Goal: Communication & Community: Answer question/provide support

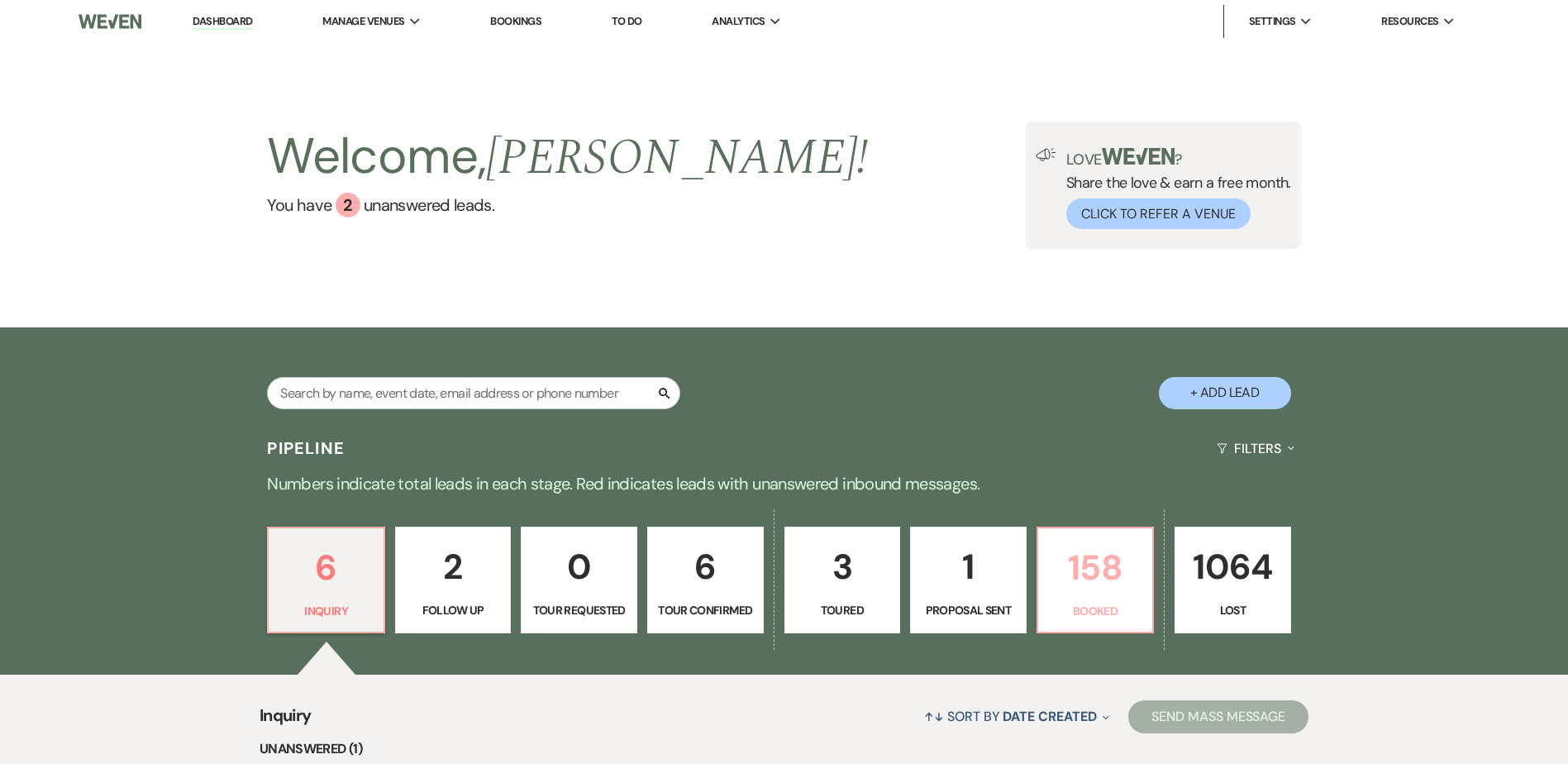
click at [1094, 596] on link "158 Booked" at bounding box center [1095, 581] width 119 height 108
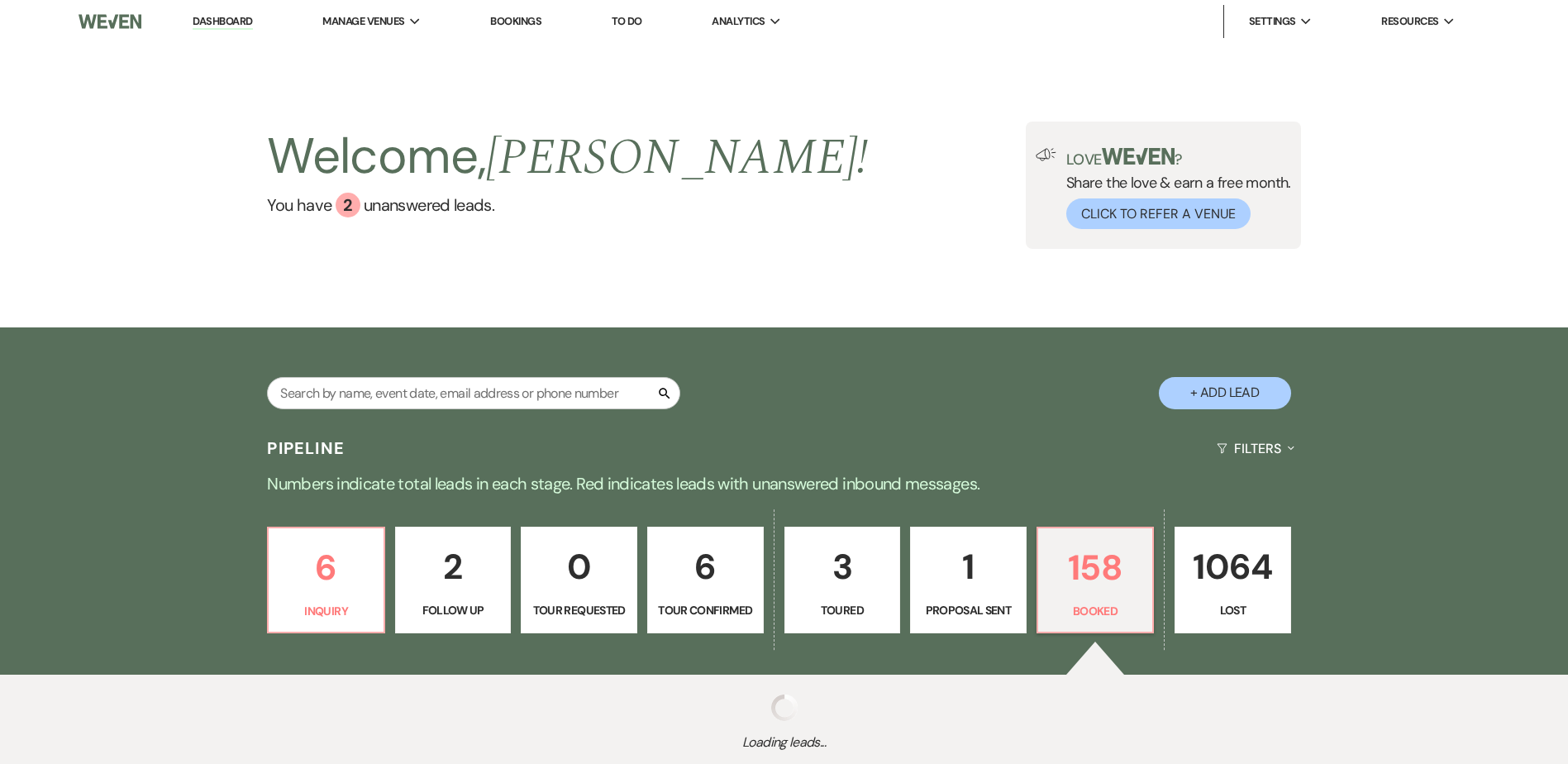
select select "7"
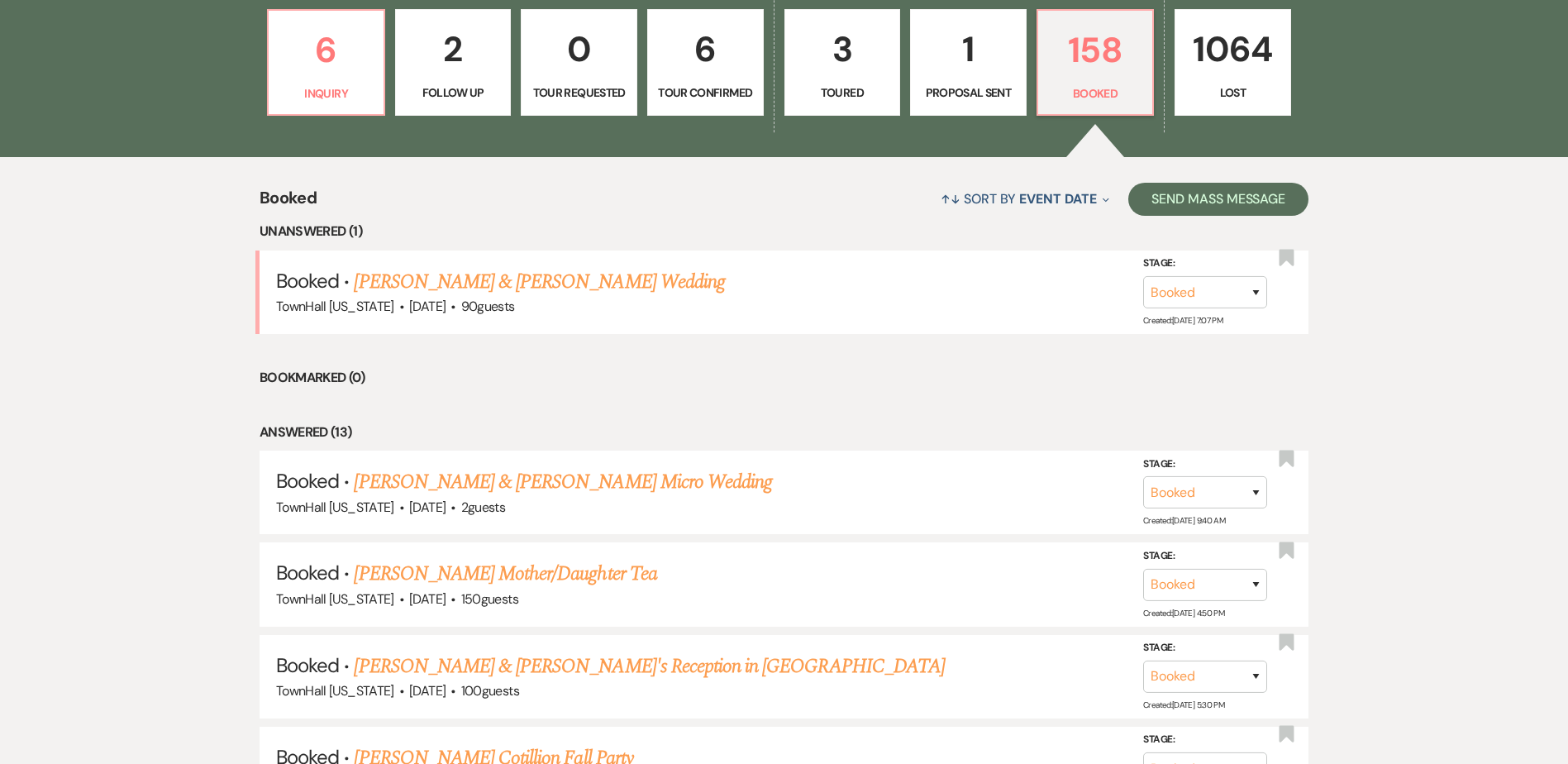
scroll to position [528, 0]
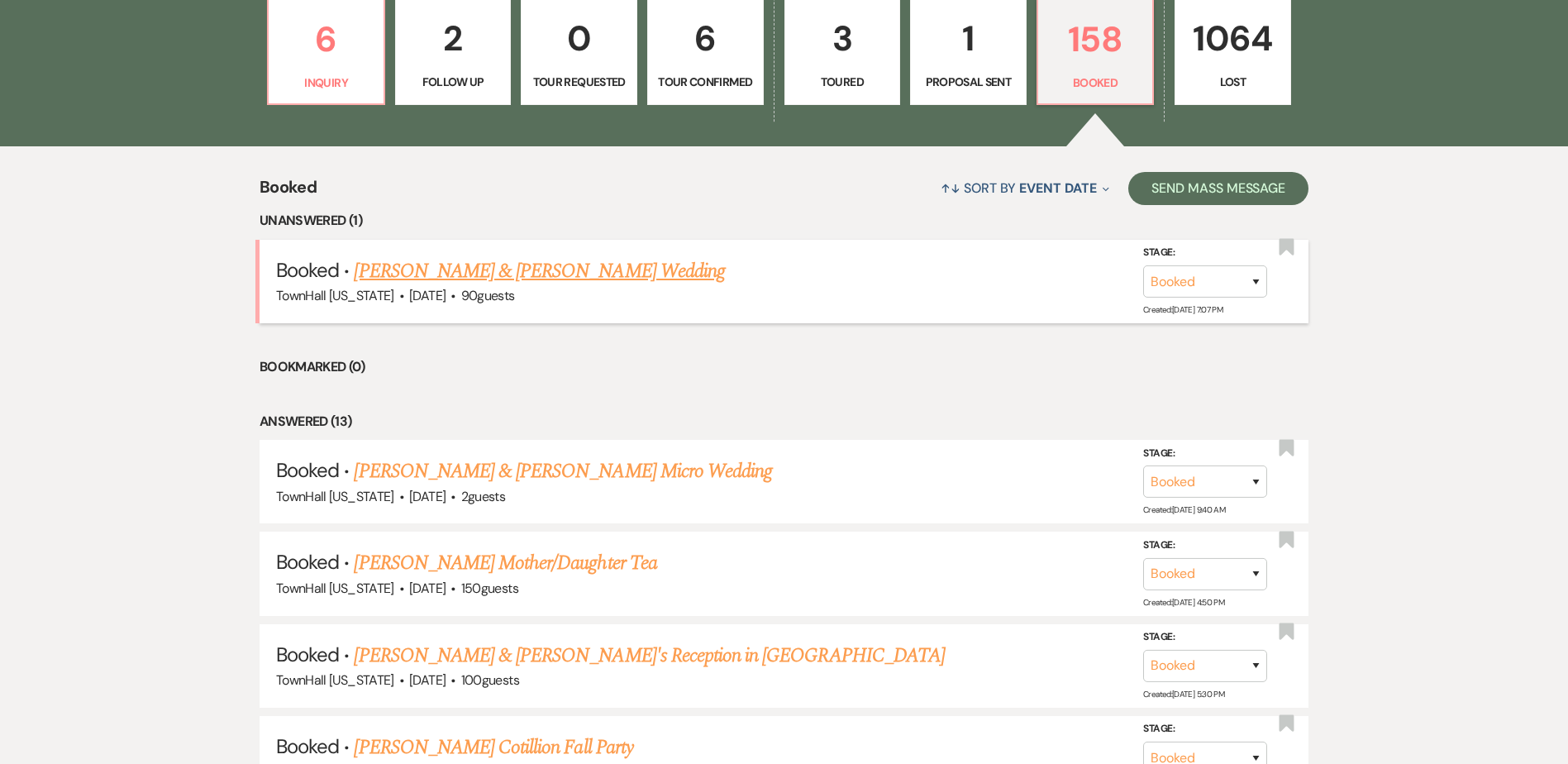
click at [608, 272] on link "[PERSON_NAME] & [PERSON_NAME] Wedding" at bounding box center [539, 271] width 371 height 30
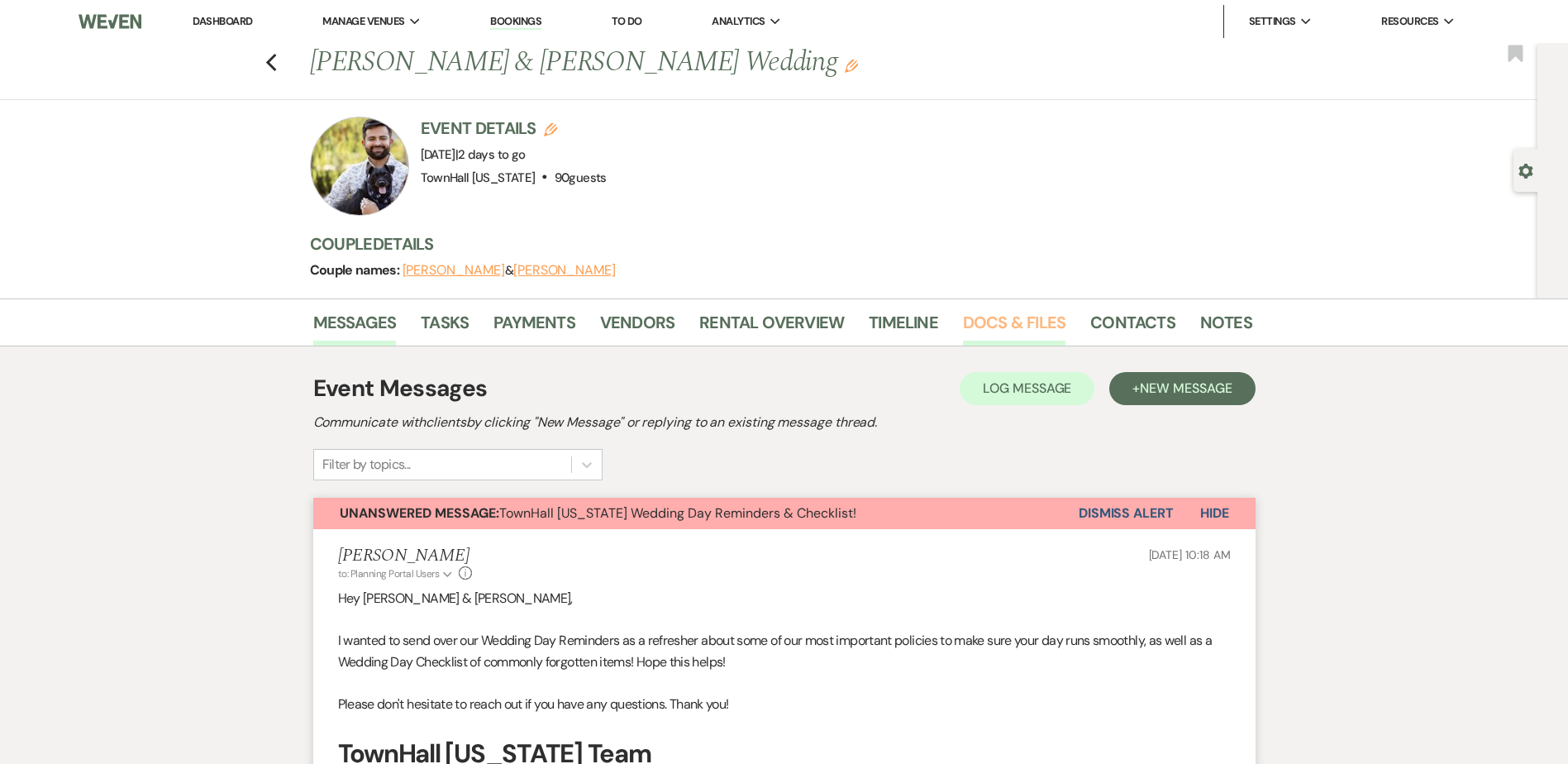
click at [999, 322] on link "Docs & Files" at bounding box center [1014, 328] width 103 height 36
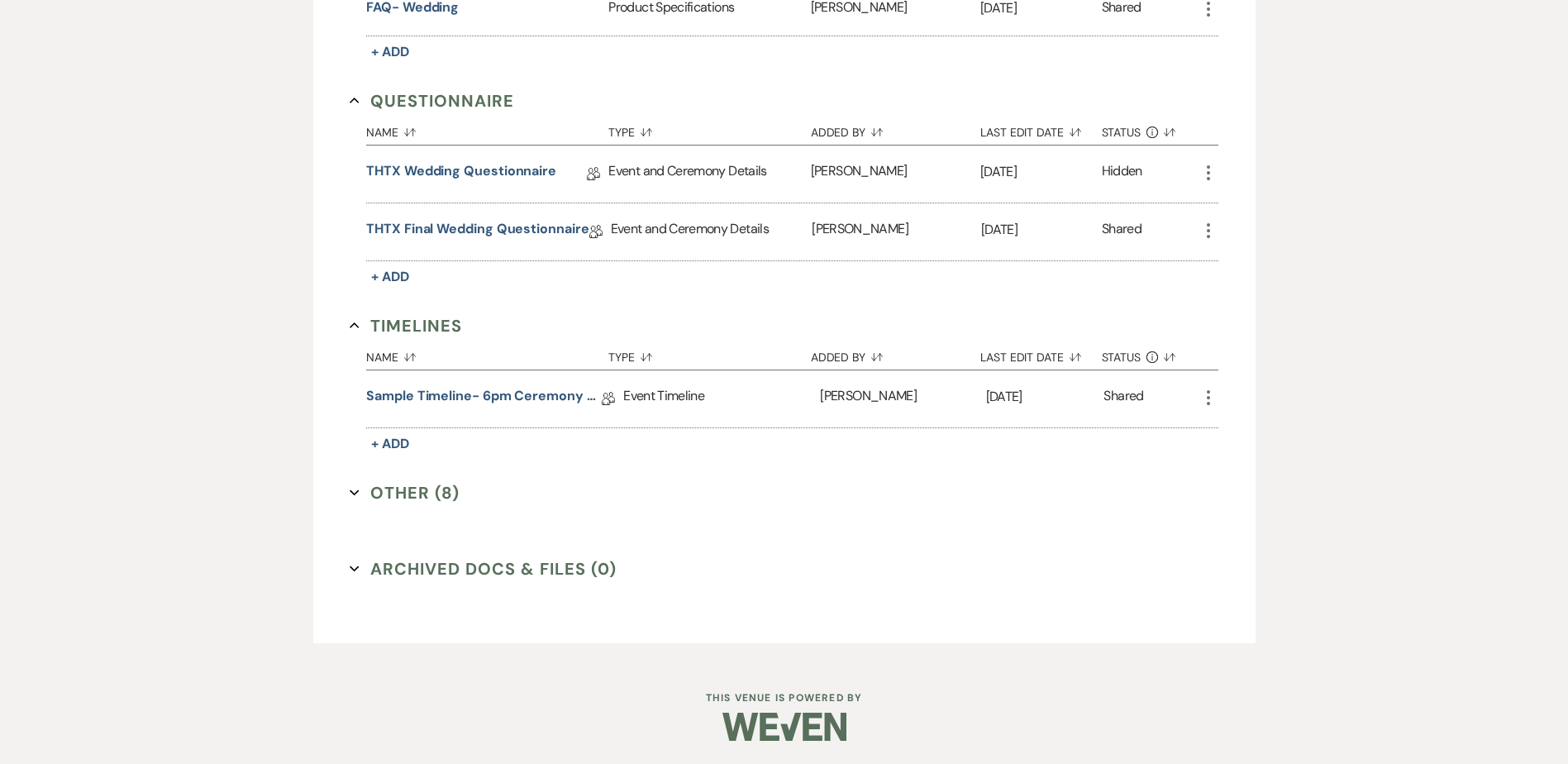
scroll to position [1082, 0]
click at [430, 489] on button "Other (8) Expand" at bounding box center [405, 491] width 110 height 25
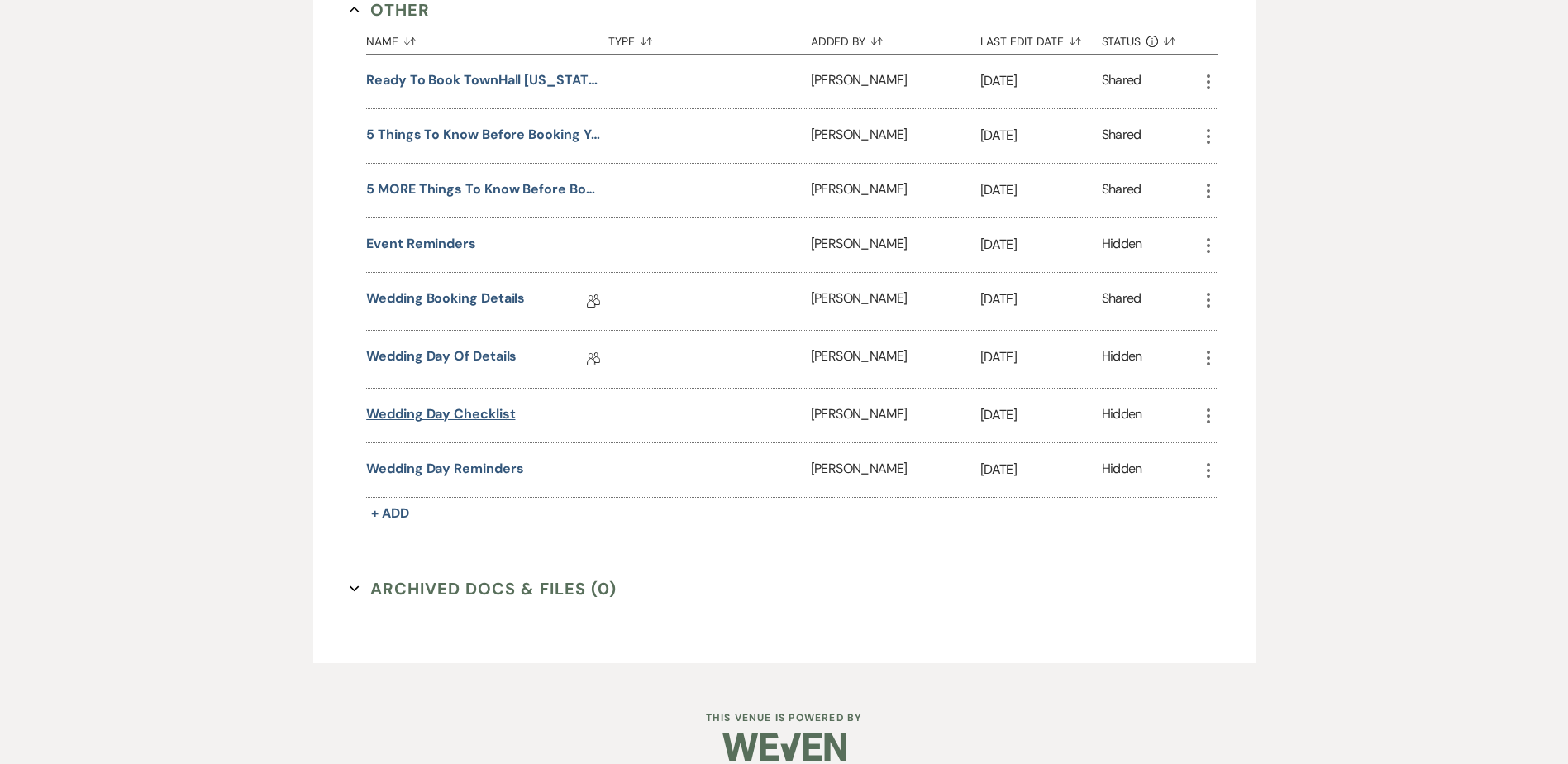
scroll to position [1578, 0]
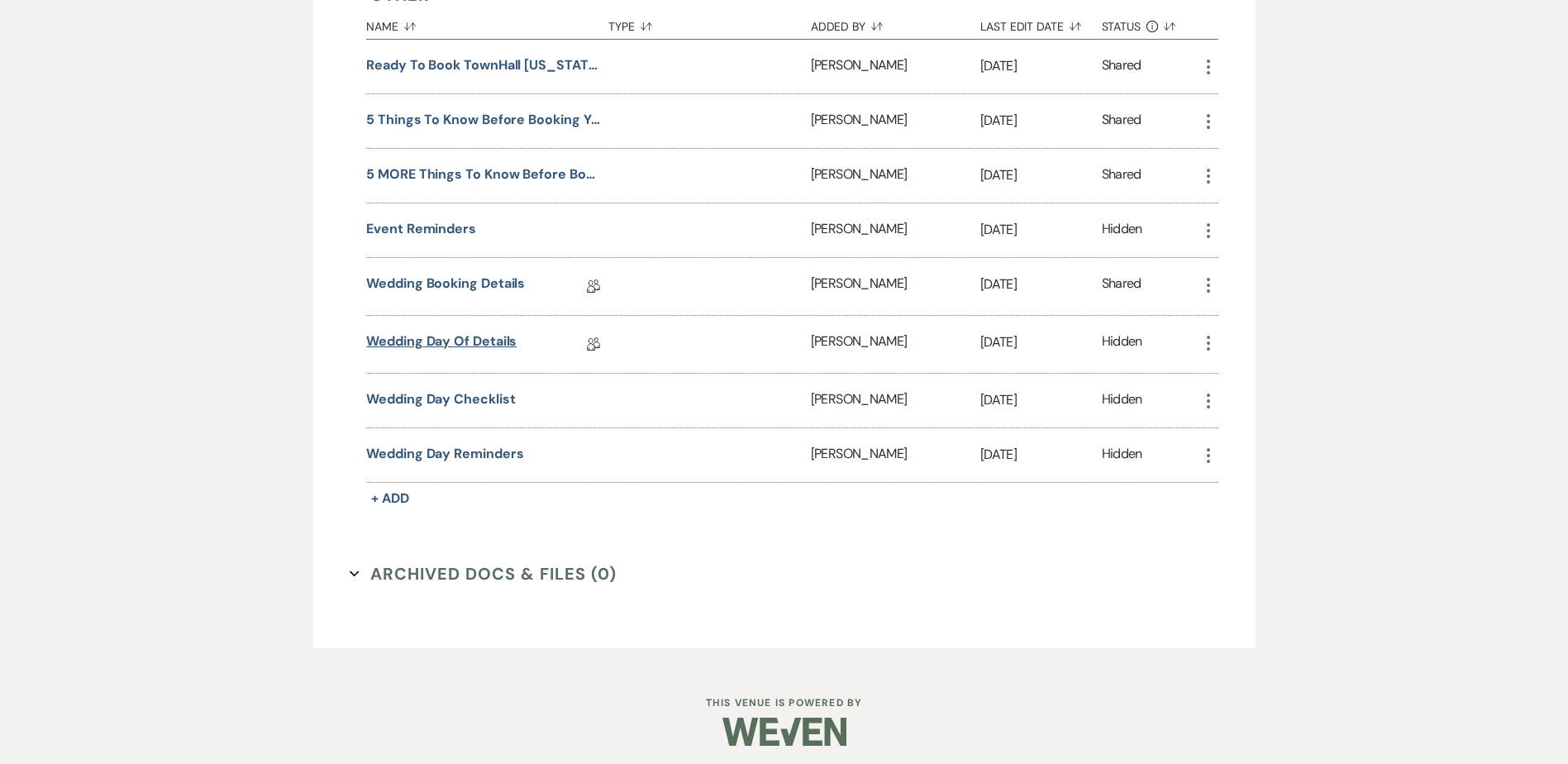
click at [464, 337] on link "Wedding Day Of Details" at bounding box center [441, 344] width 150 height 26
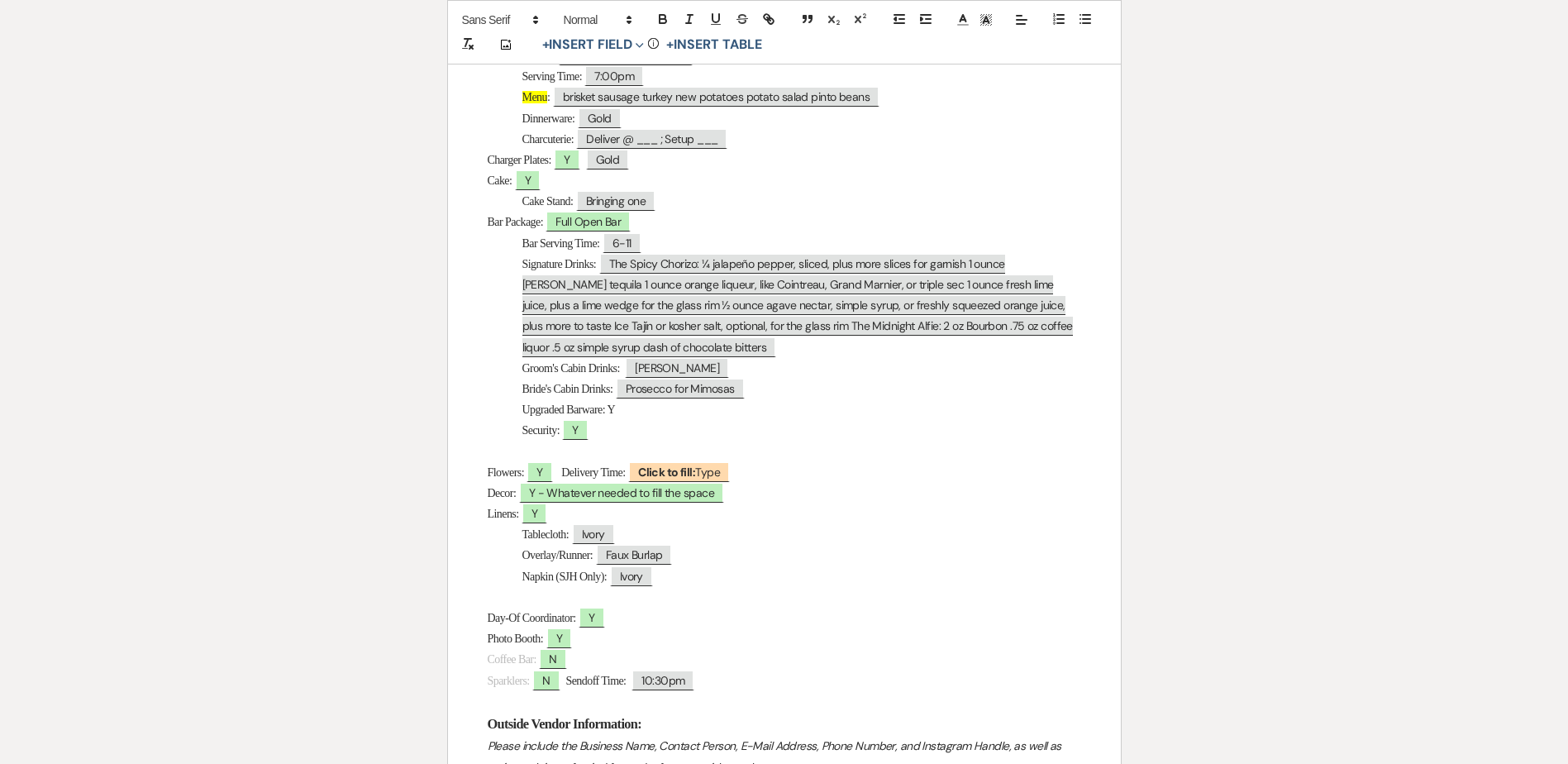
scroll to position [909, 0]
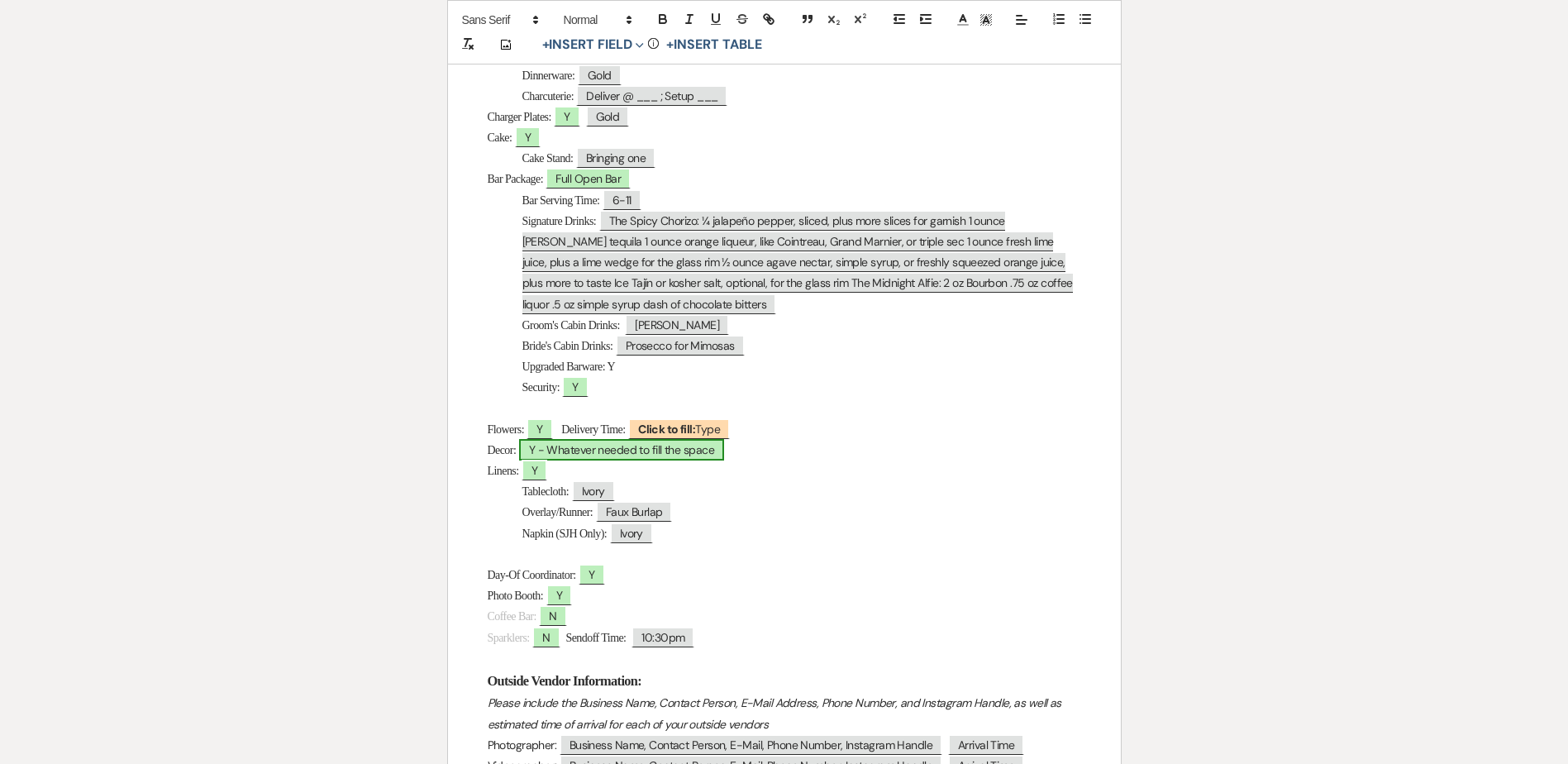
click at [598, 445] on span "Y - Whatever needed to fill the space" at bounding box center [621, 450] width 205 height 22
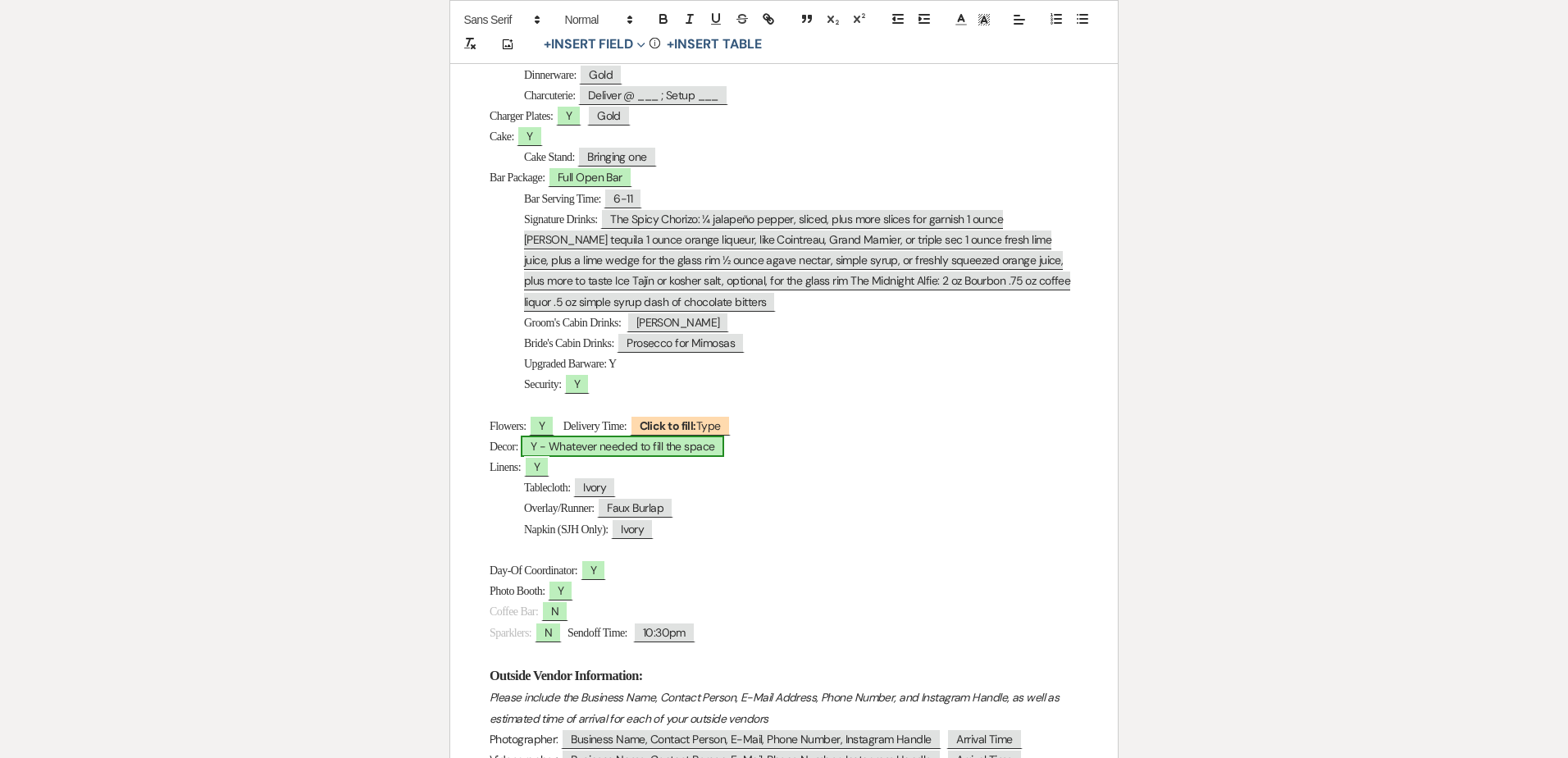
select select "owner"
select select "Type"
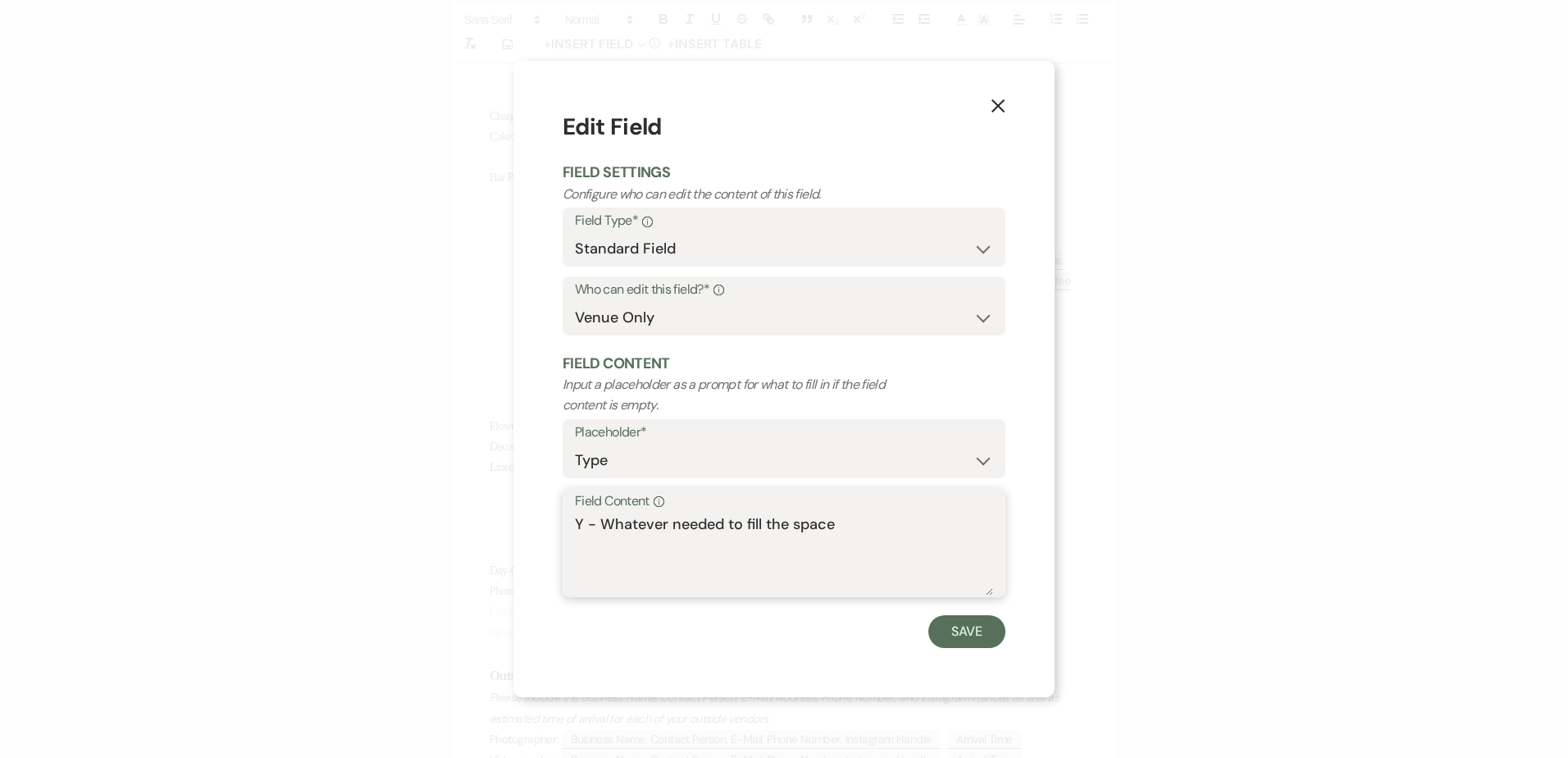
click at [602, 519] on textarea "Y - Whatever needed to fill the space" at bounding box center [784, 555] width 418 height 82
type textarea "Y - Easel for seating chart + Whatever needed to fill the space"
click at [986, 644] on button "Save" at bounding box center [967, 632] width 77 height 33
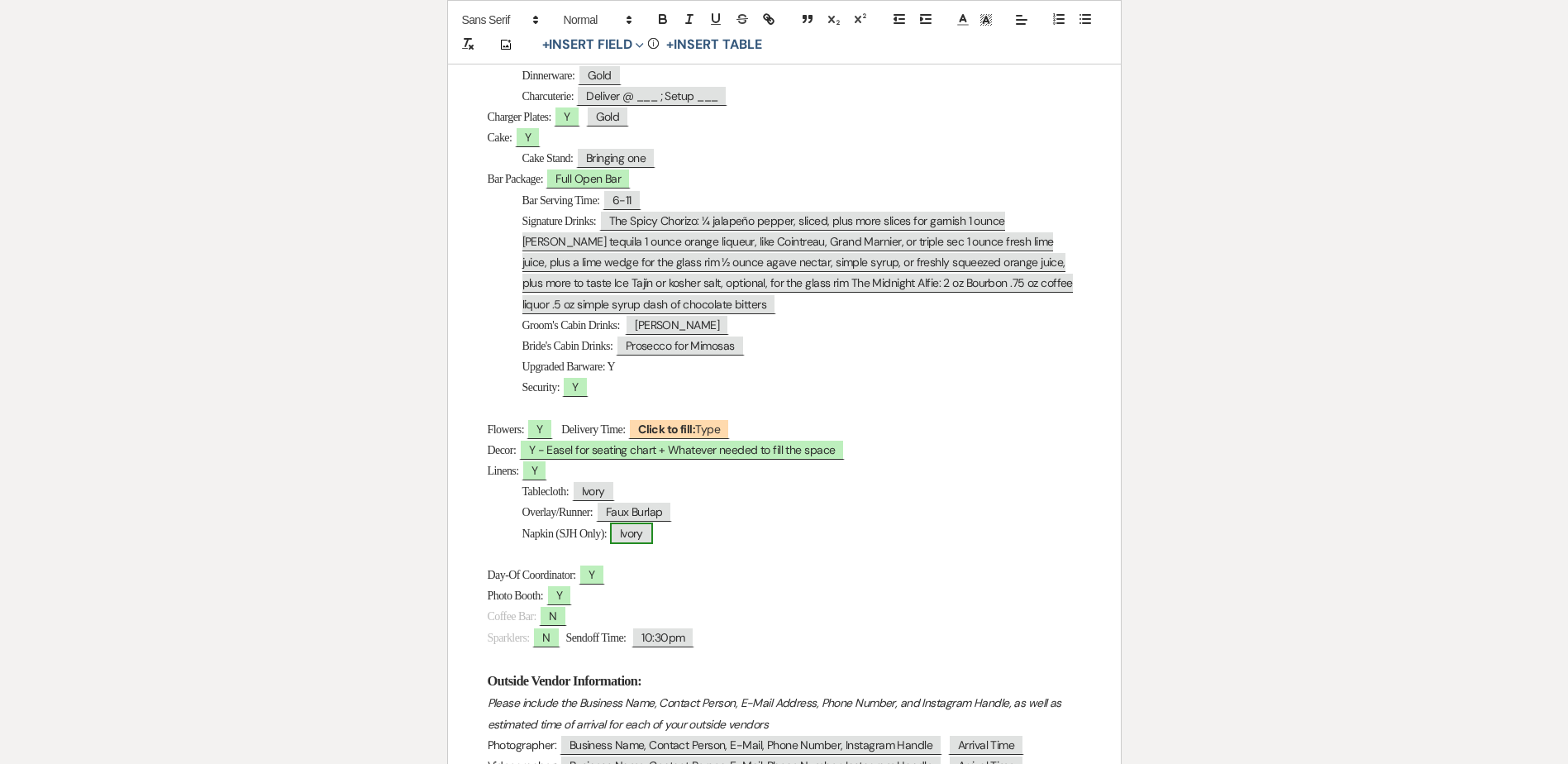
click at [653, 532] on span "Ivory" at bounding box center [632, 533] width 43 height 22
select select "Type"
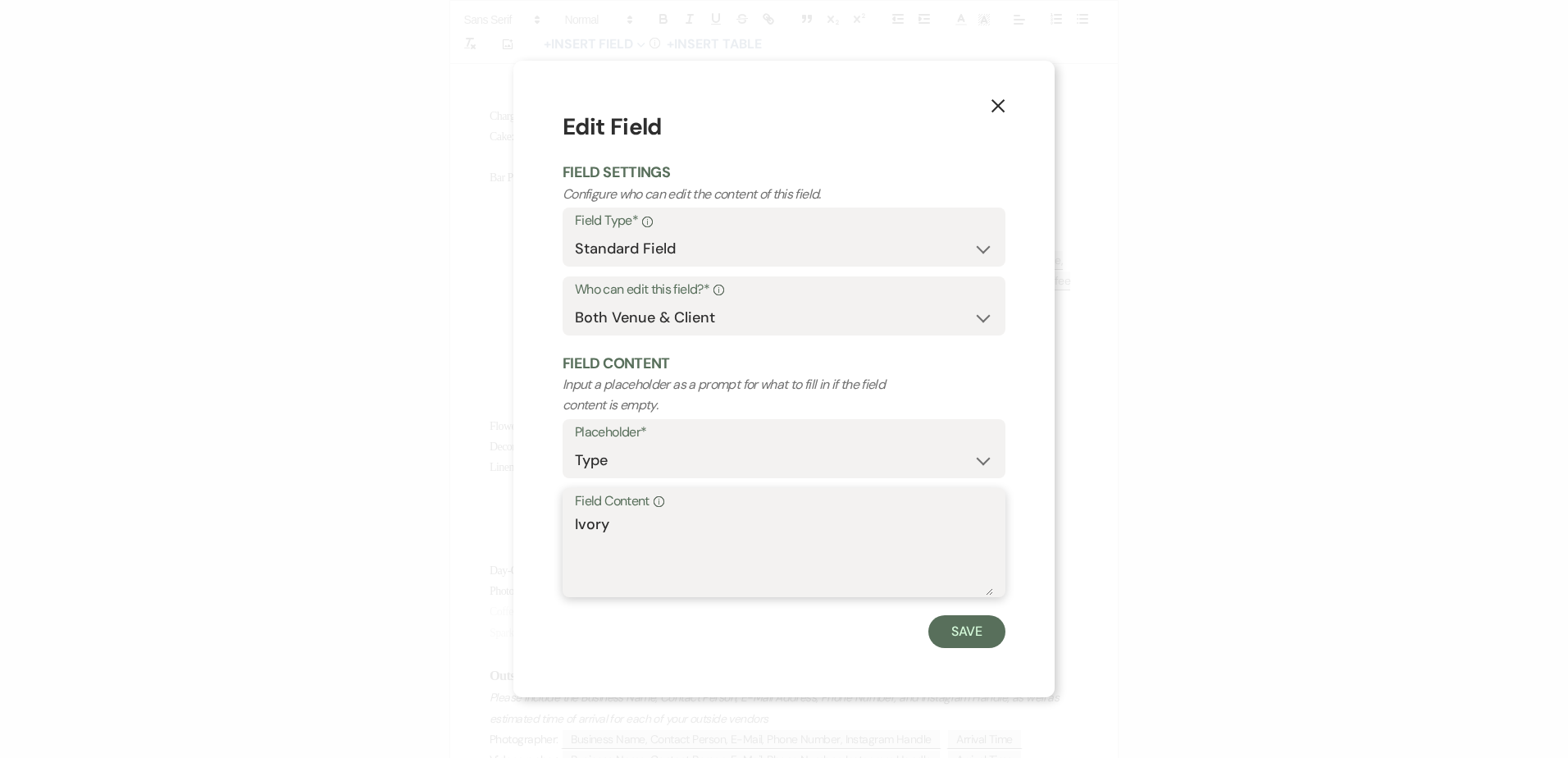
click at [643, 528] on textarea "Ivory" at bounding box center [784, 555] width 418 height 82
type textarea "Ivory - across chargers"
click at [990, 645] on button "Save" at bounding box center [967, 632] width 77 height 33
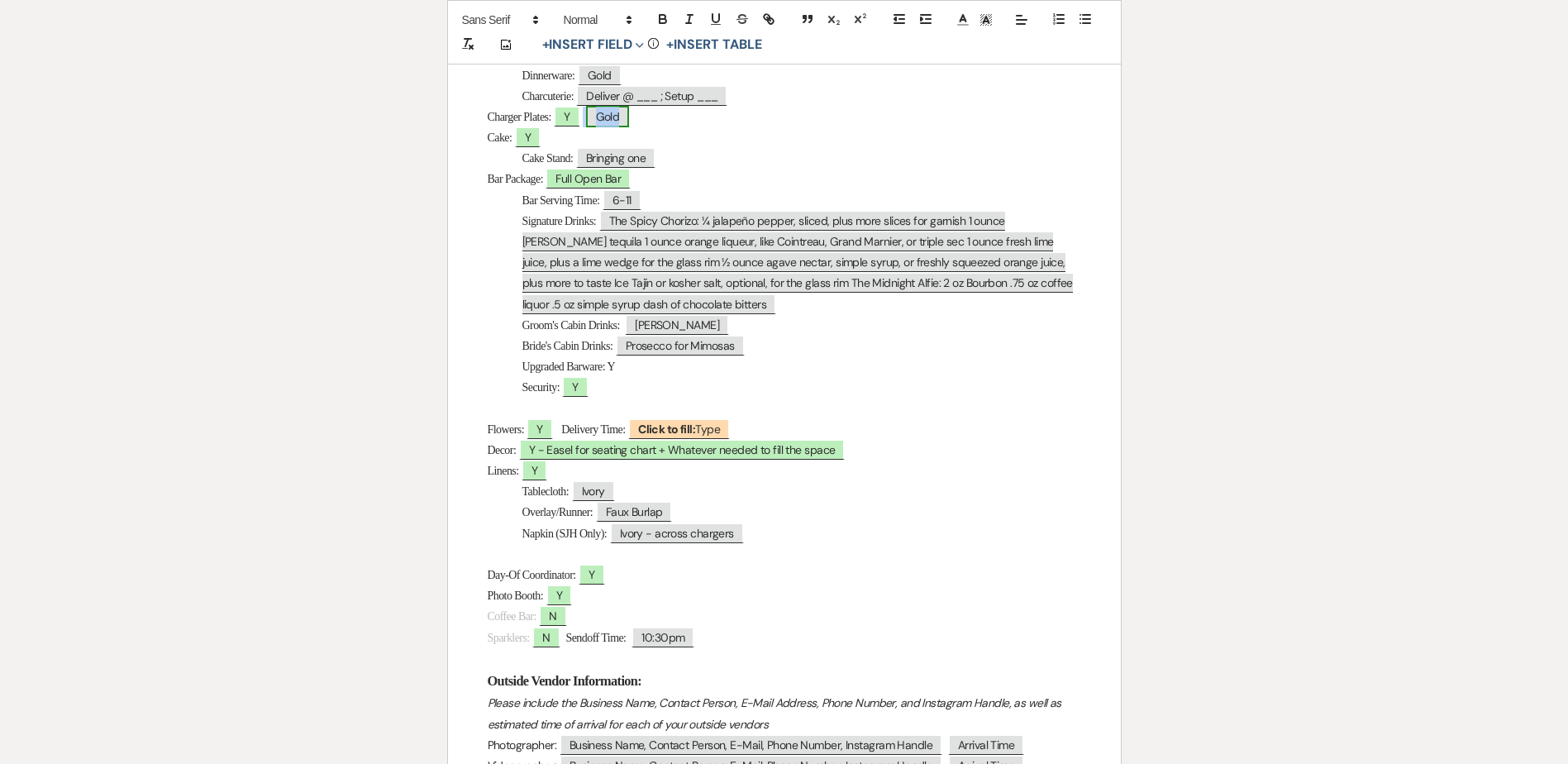
click at [614, 124] on span "Gold" at bounding box center [608, 117] width 44 height 22
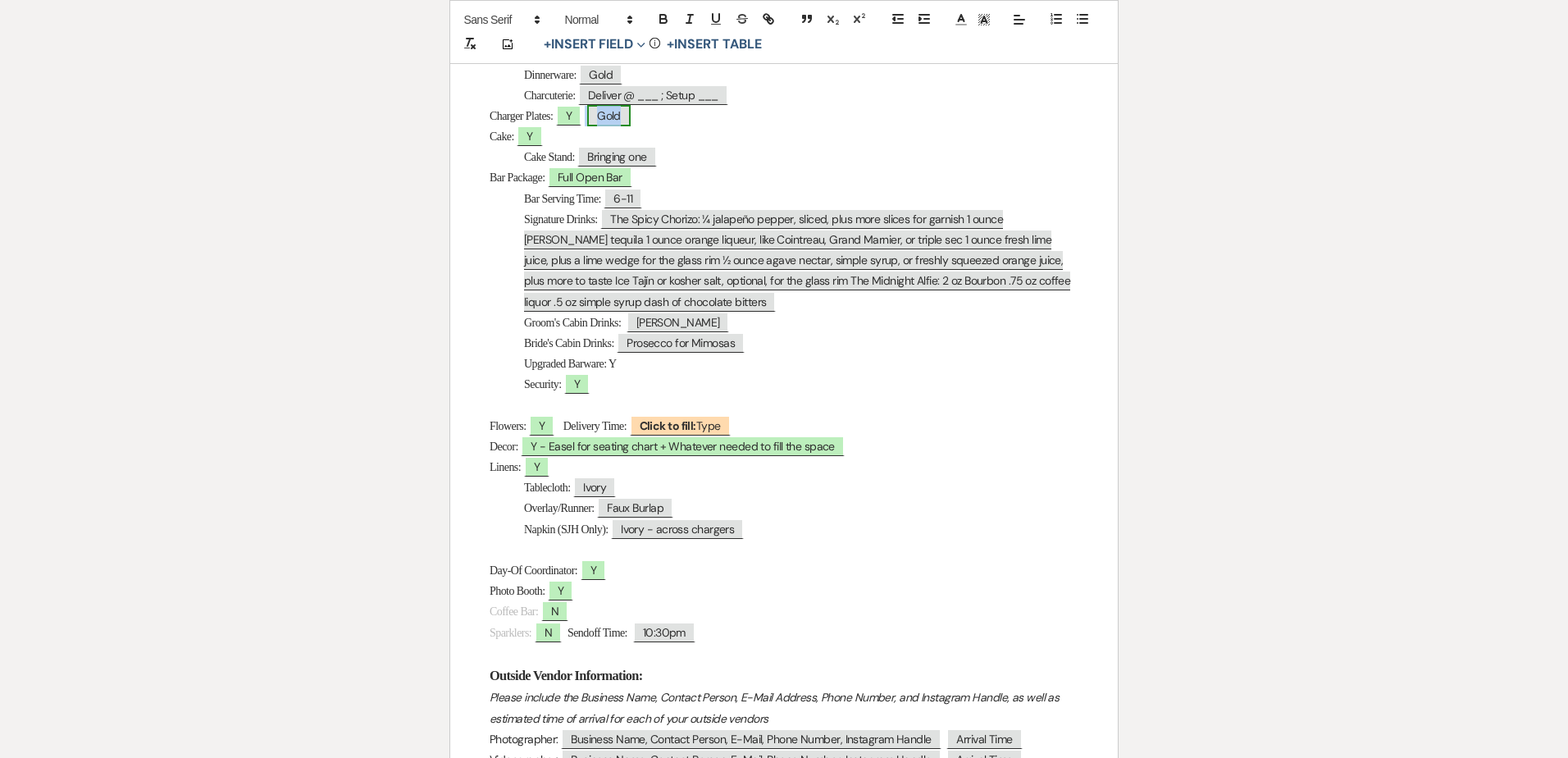
select select "Type"
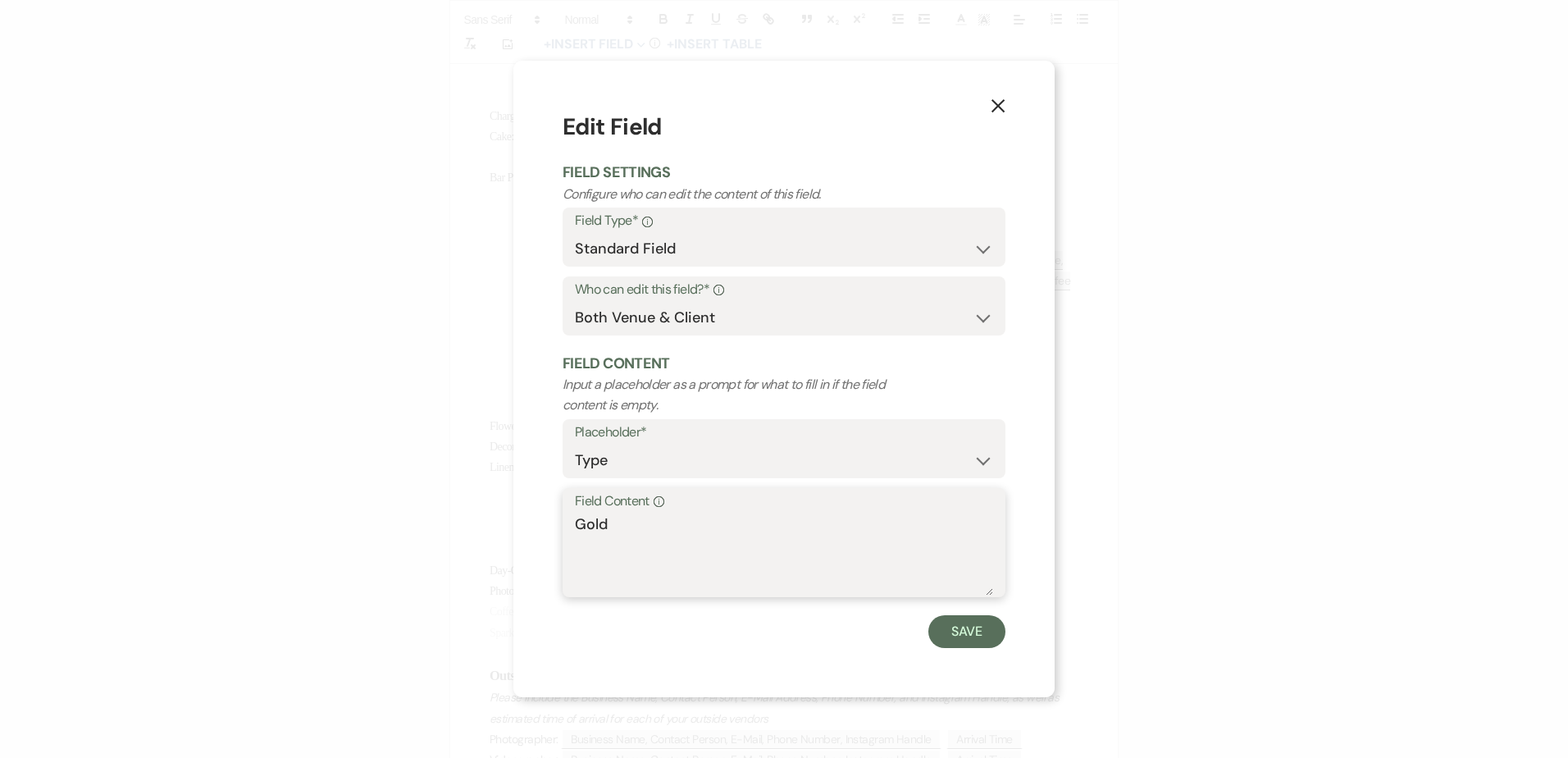
drag, startPoint x: 616, startPoint y: 528, endPoint x: 544, endPoint y: 523, distance: 72.2
click at [544, 524] on div "X Edit Field Field Settings Configure who can edit the content of this field. F…" at bounding box center [784, 379] width 541 height 636
type textarea "A"
type textarea "Rustic White"
click at [958, 636] on button "Save" at bounding box center [967, 632] width 77 height 33
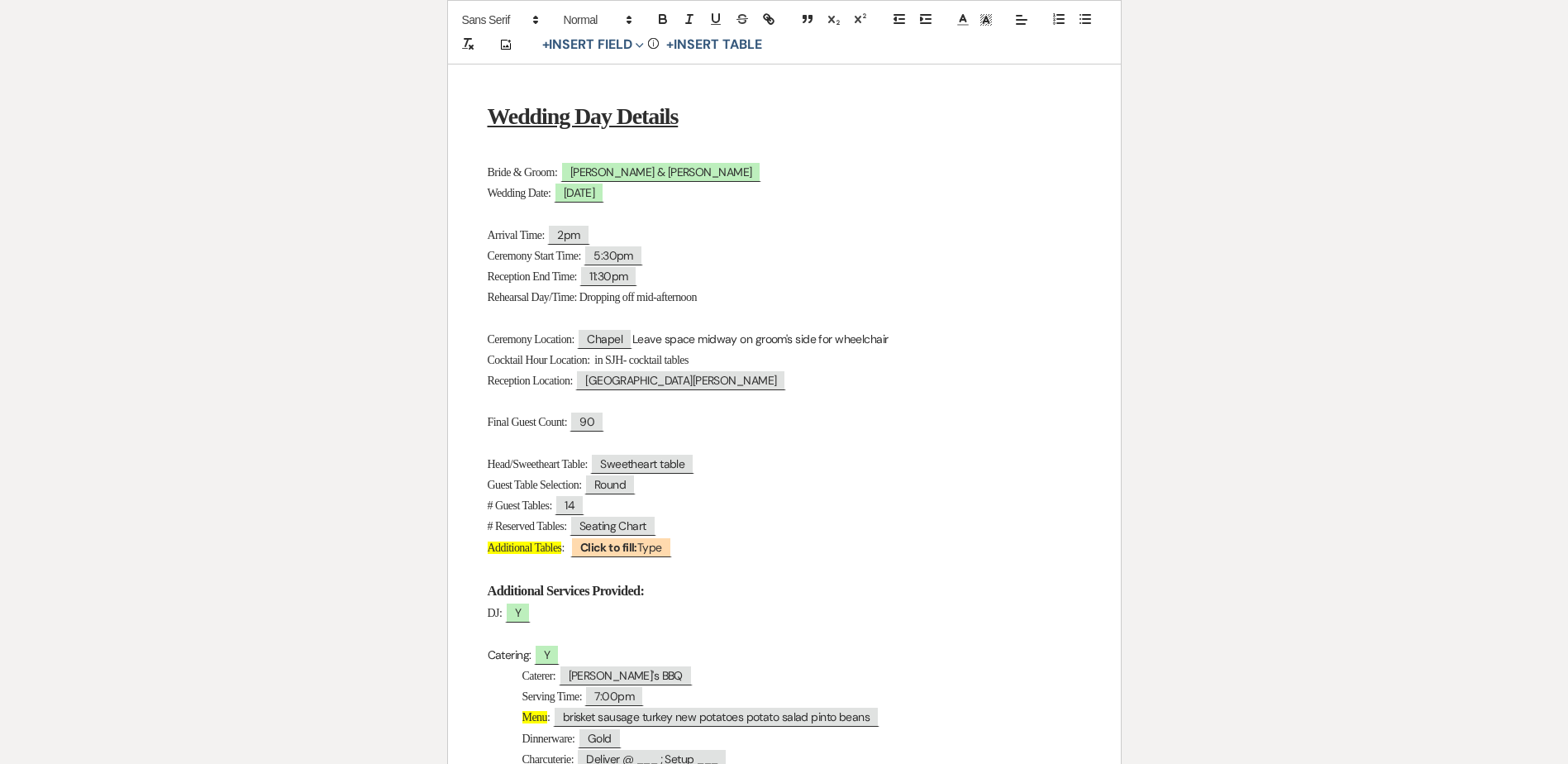
scroll to position [0, 0]
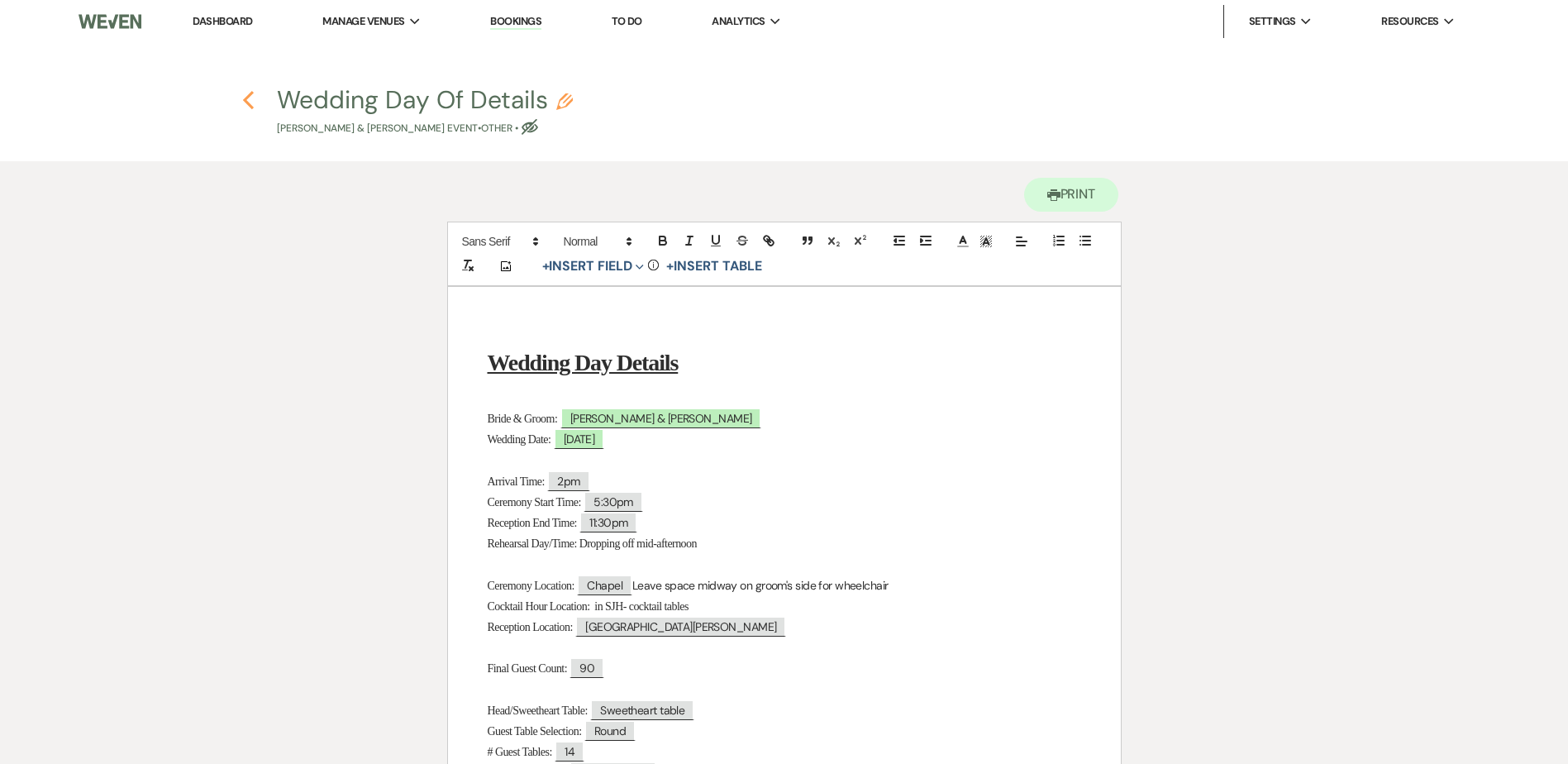
click at [248, 108] on icon "Previous" at bounding box center [248, 100] width 12 height 20
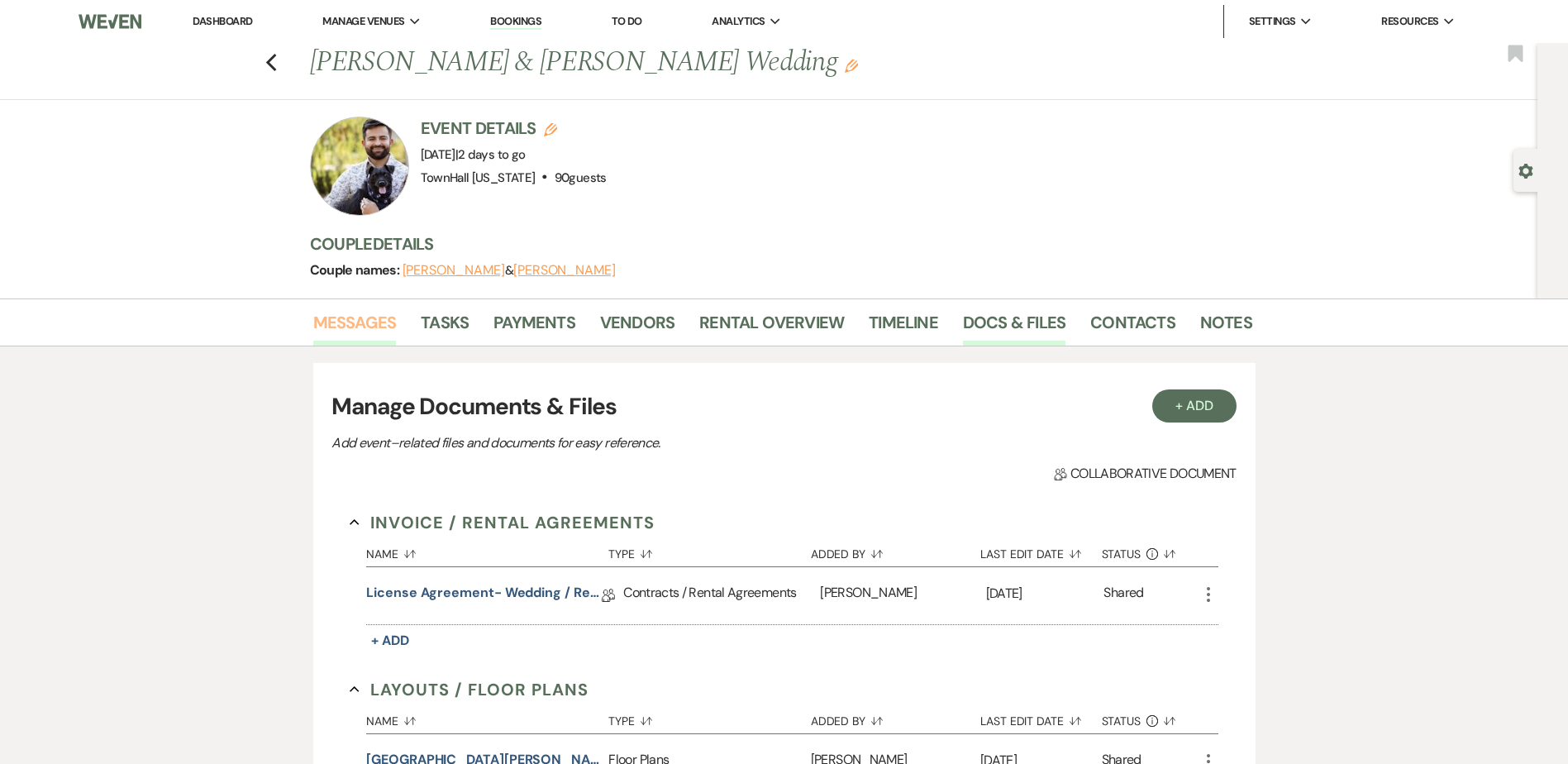
click at [350, 333] on link "Messages" at bounding box center [355, 328] width 84 height 36
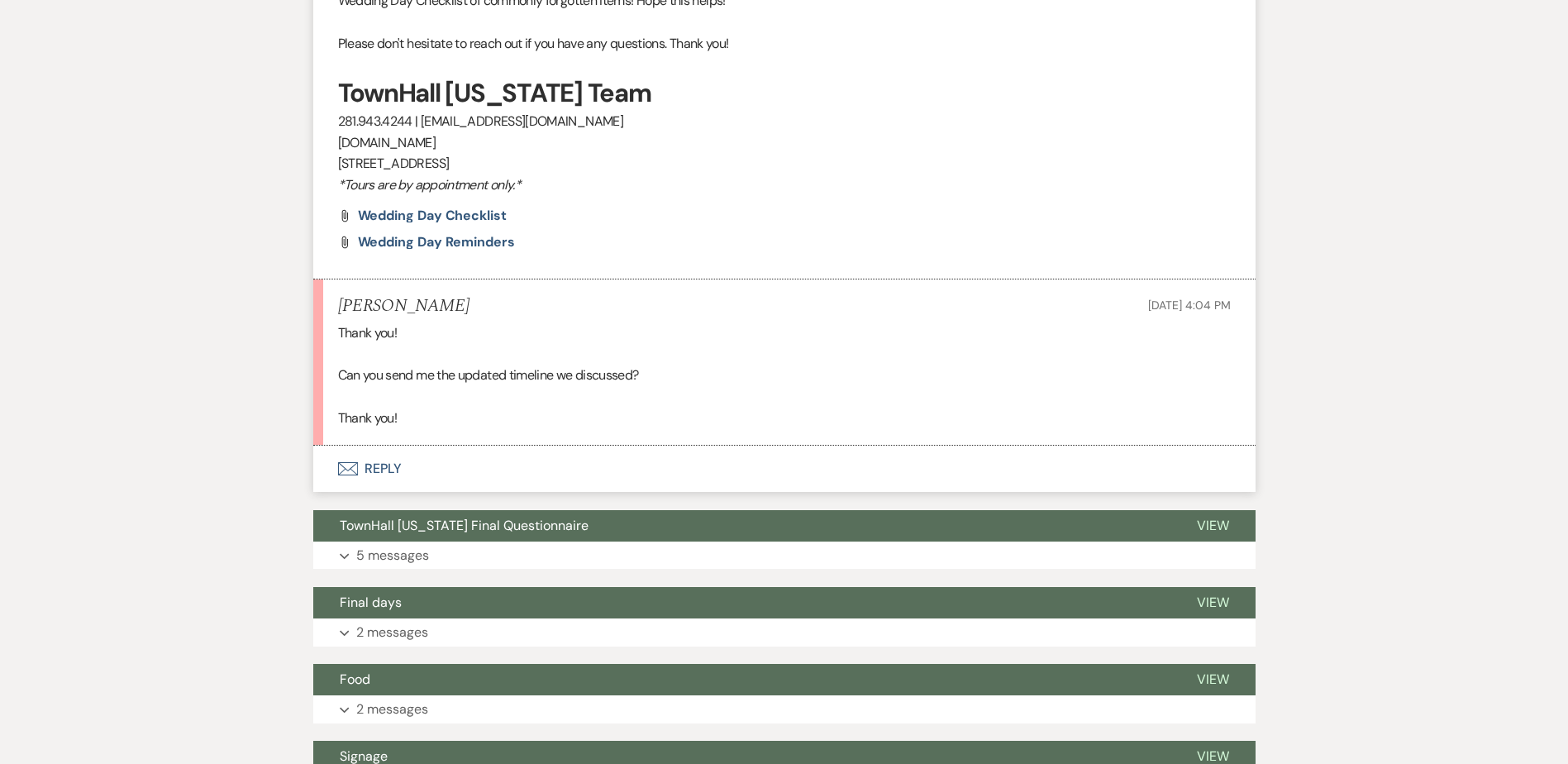
click at [386, 455] on button "Envelope Reply" at bounding box center [784, 469] width 942 height 46
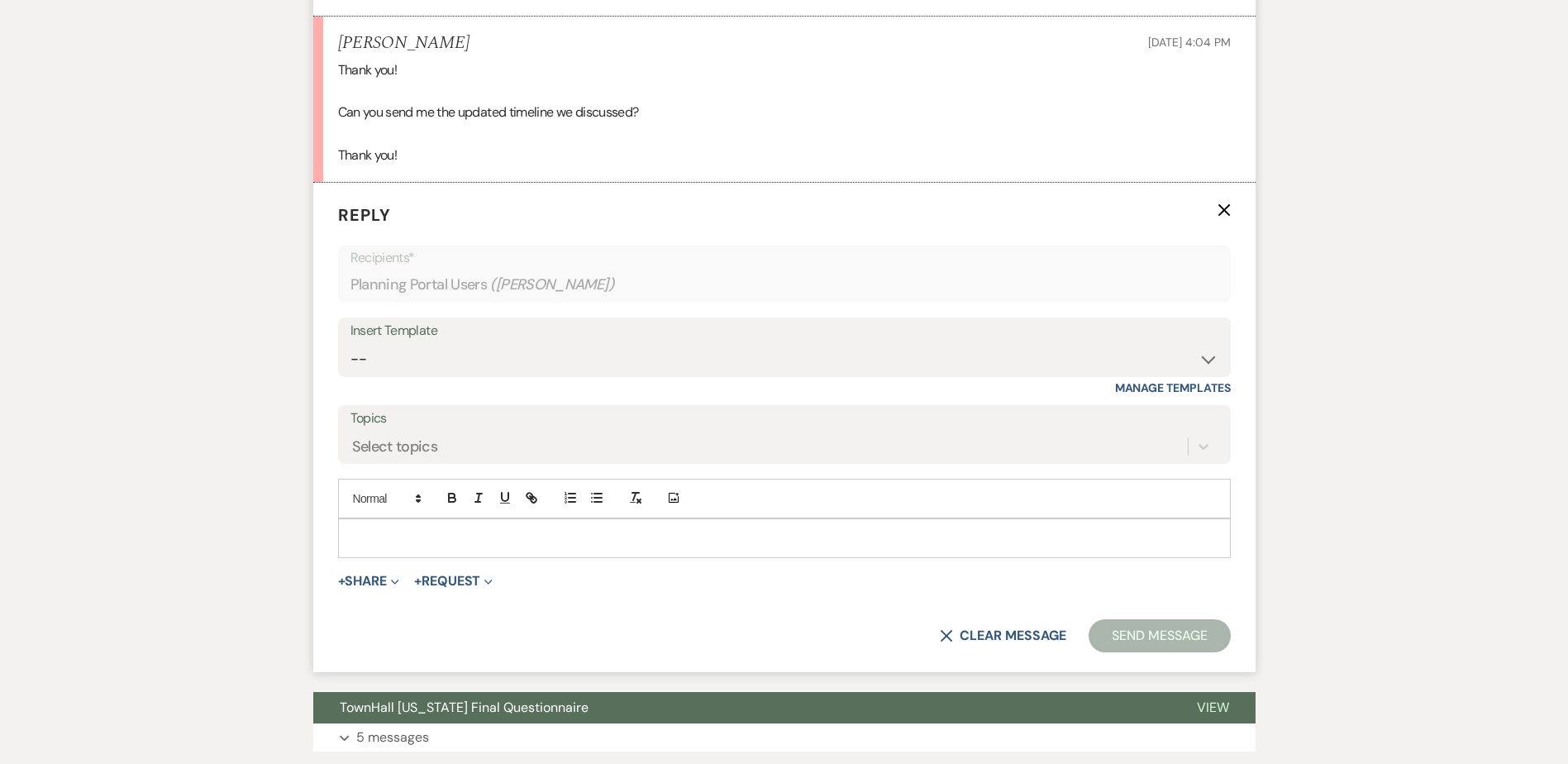
scroll to position [927, 0]
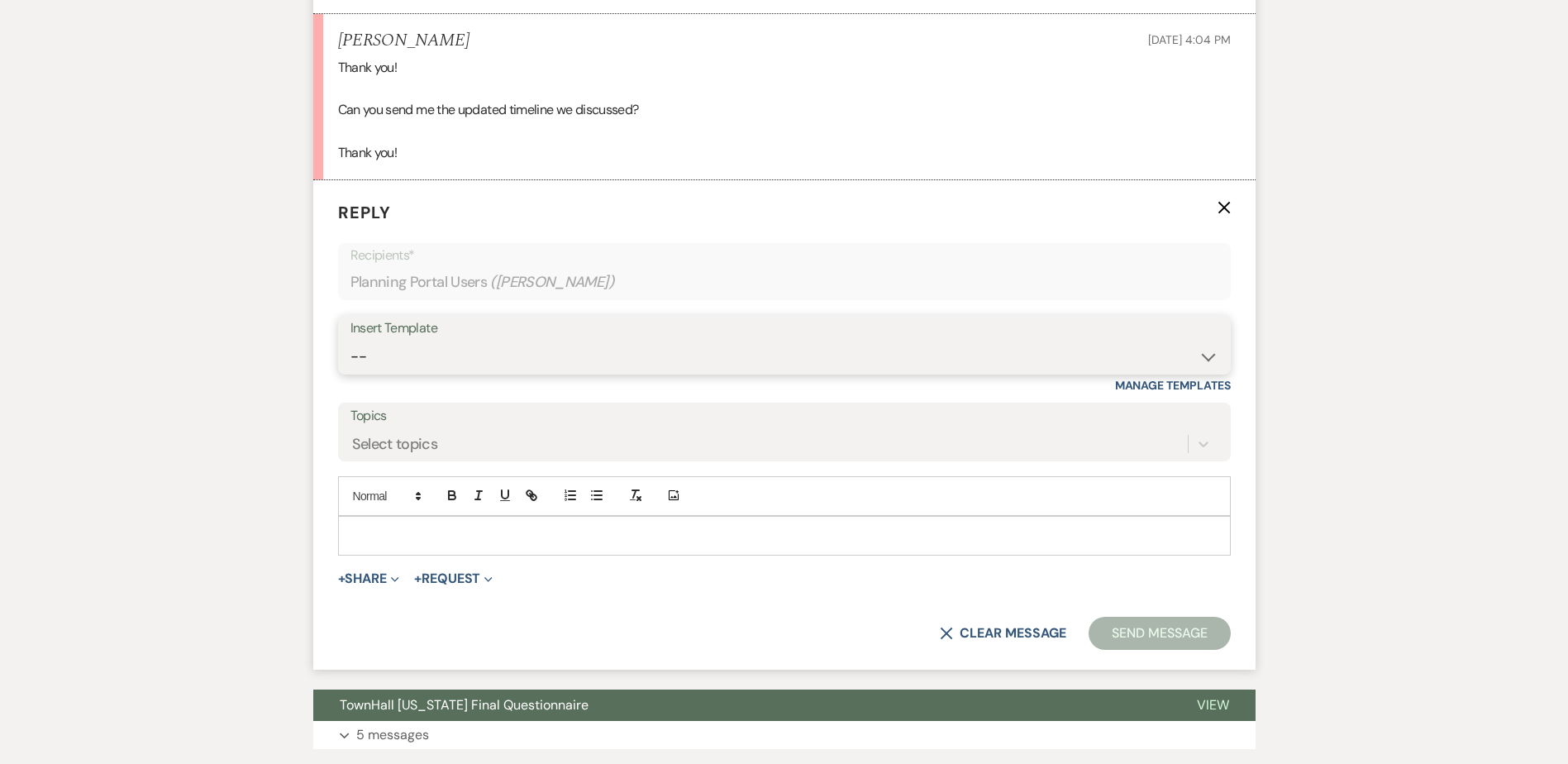
click at [393, 369] on select "-- Wedding Inquiry Follow Up: 2-3 days after initial lead- Avg Cost + Albums Th…" at bounding box center [784, 357] width 868 height 32
select select "1516"
click at [351, 341] on select "-- Wedding Inquiry Follow Up: 2-3 days after initial lead- Avg Cost + Albums Th…" at bounding box center [784, 357] width 868 height 32
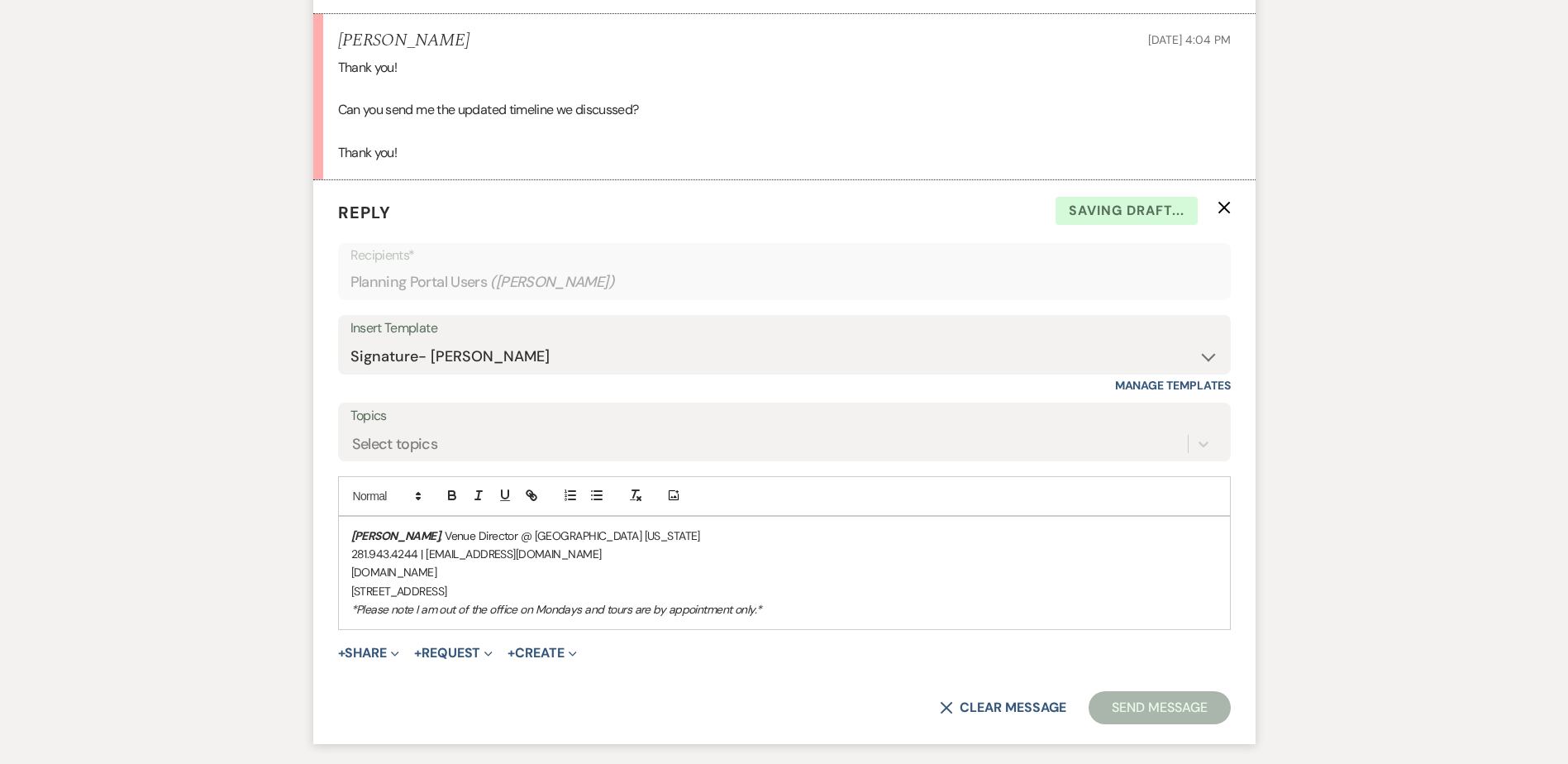
click at [347, 522] on div "[PERSON_NAME] , Venue Director @ [GEOGRAPHIC_DATA] [US_STATE] 281.943.4244 | [E…" at bounding box center [784, 573] width 891 height 113
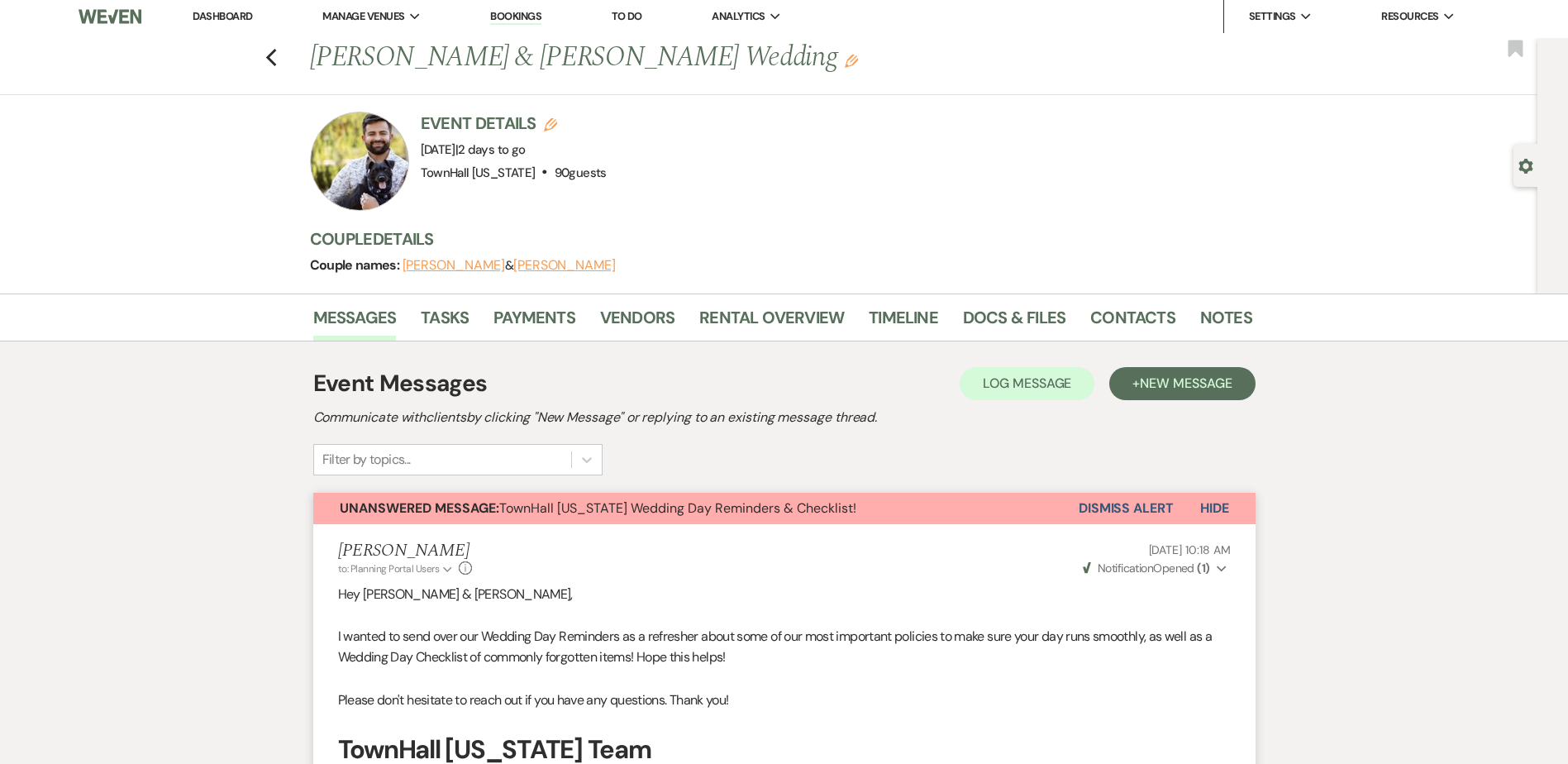
scroll to position [0, 0]
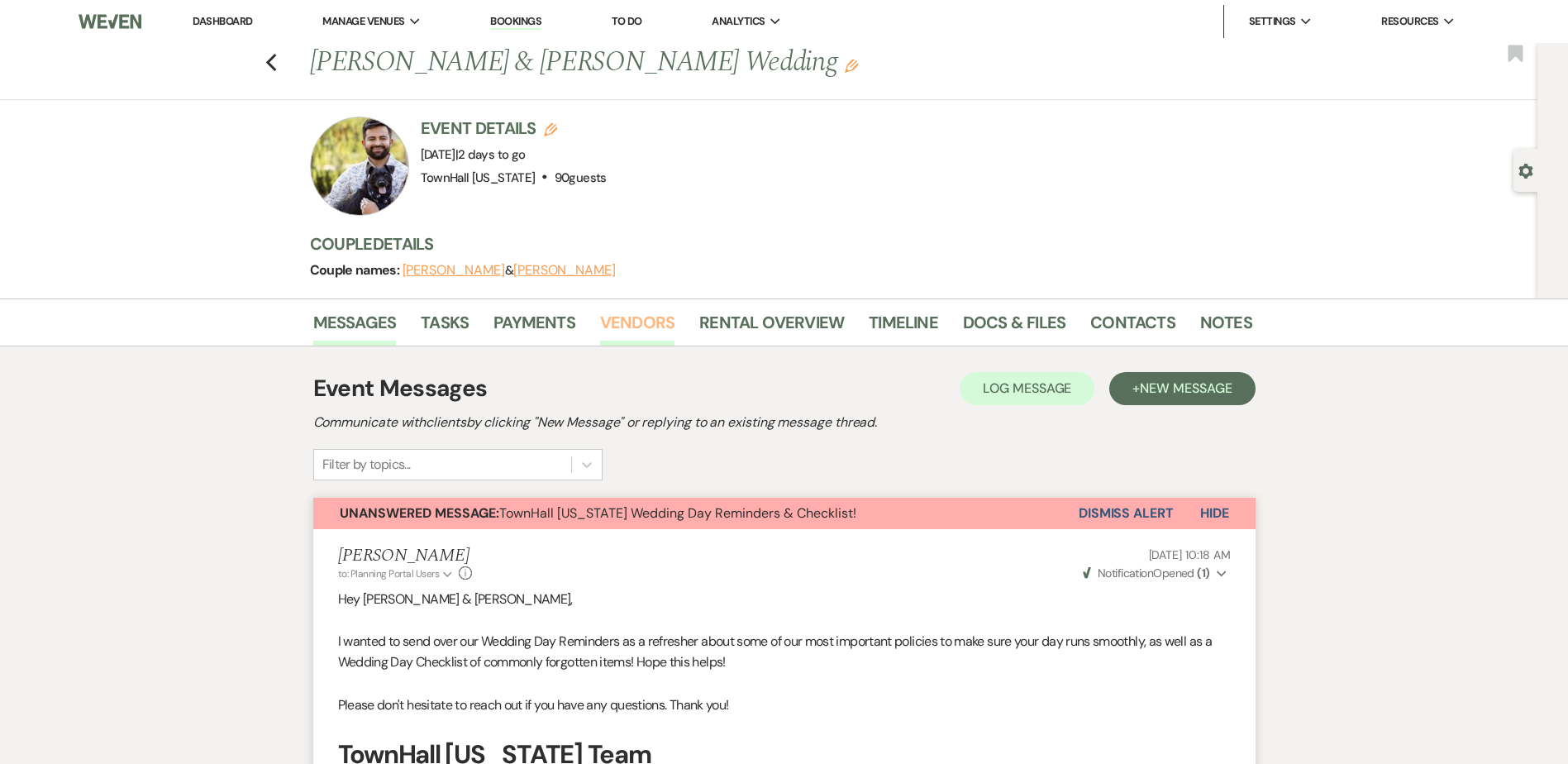
click at [641, 331] on link "Vendors" at bounding box center [638, 328] width 75 height 36
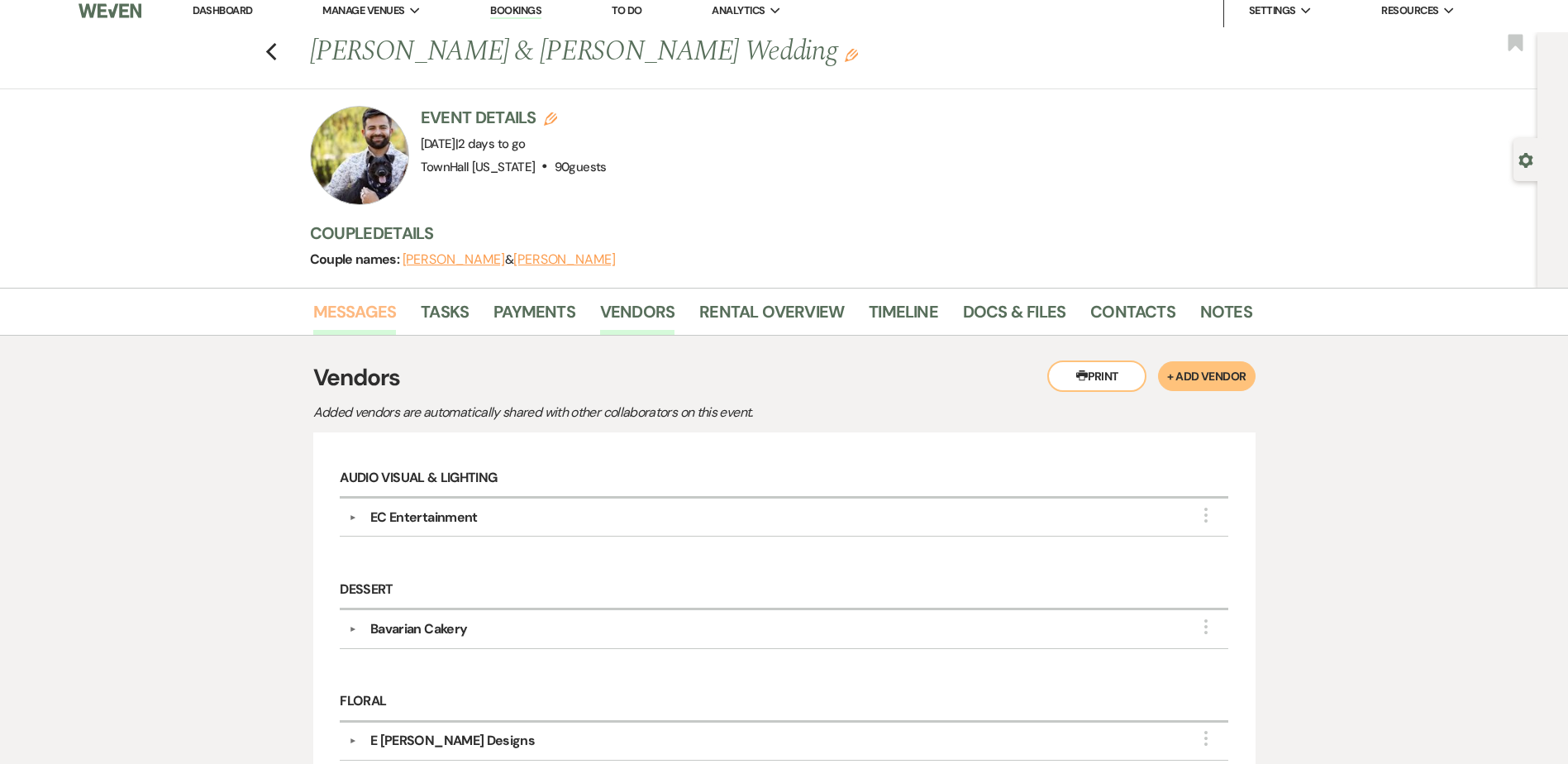
click at [329, 314] on link "Messages" at bounding box center [355, 317] width 84 height 36
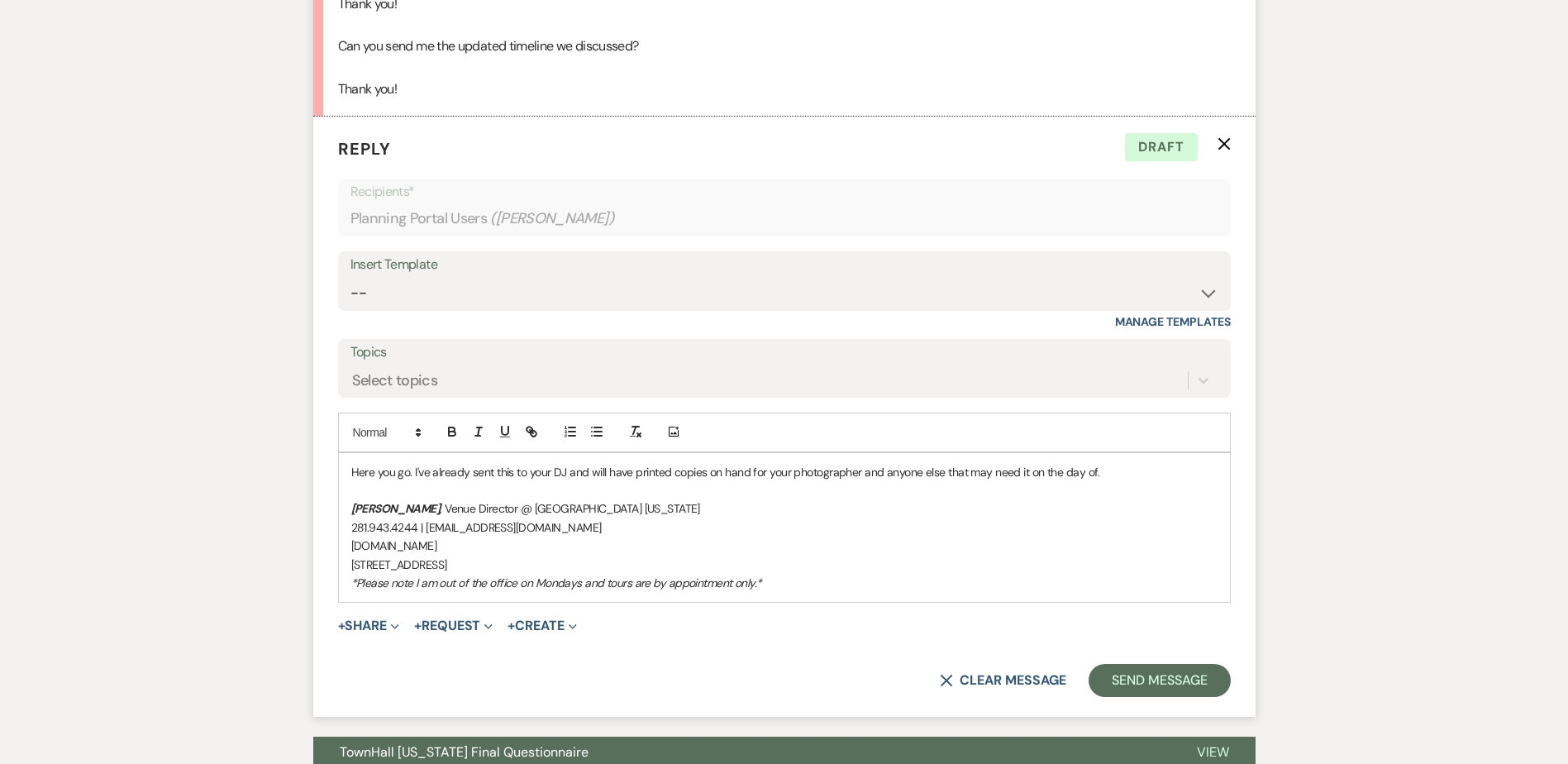
scroll to position [1198, 0]
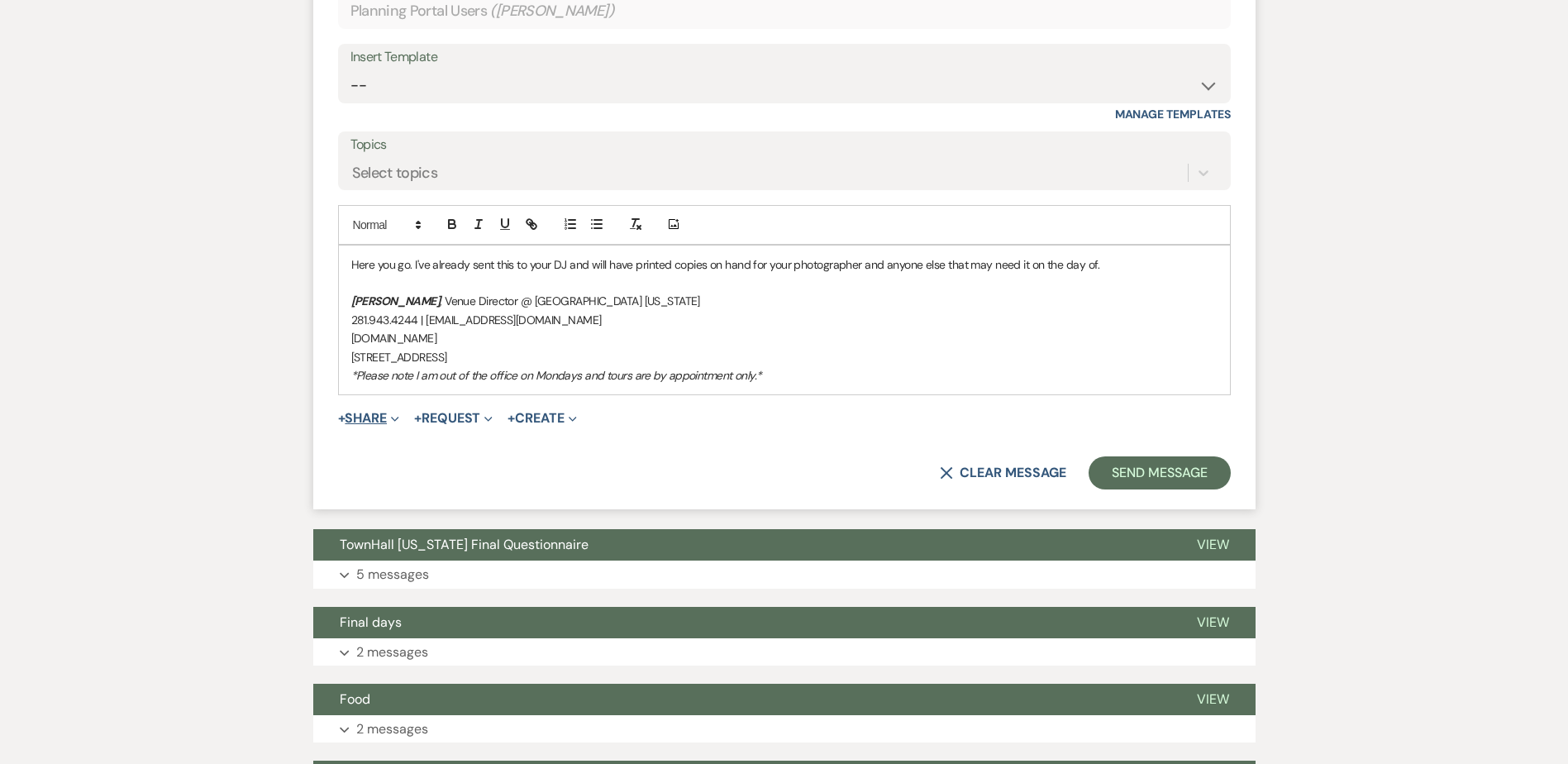
click at [376, 421] on button "+ Share Expand" at bounding box center [369, 418] width 62 height 13
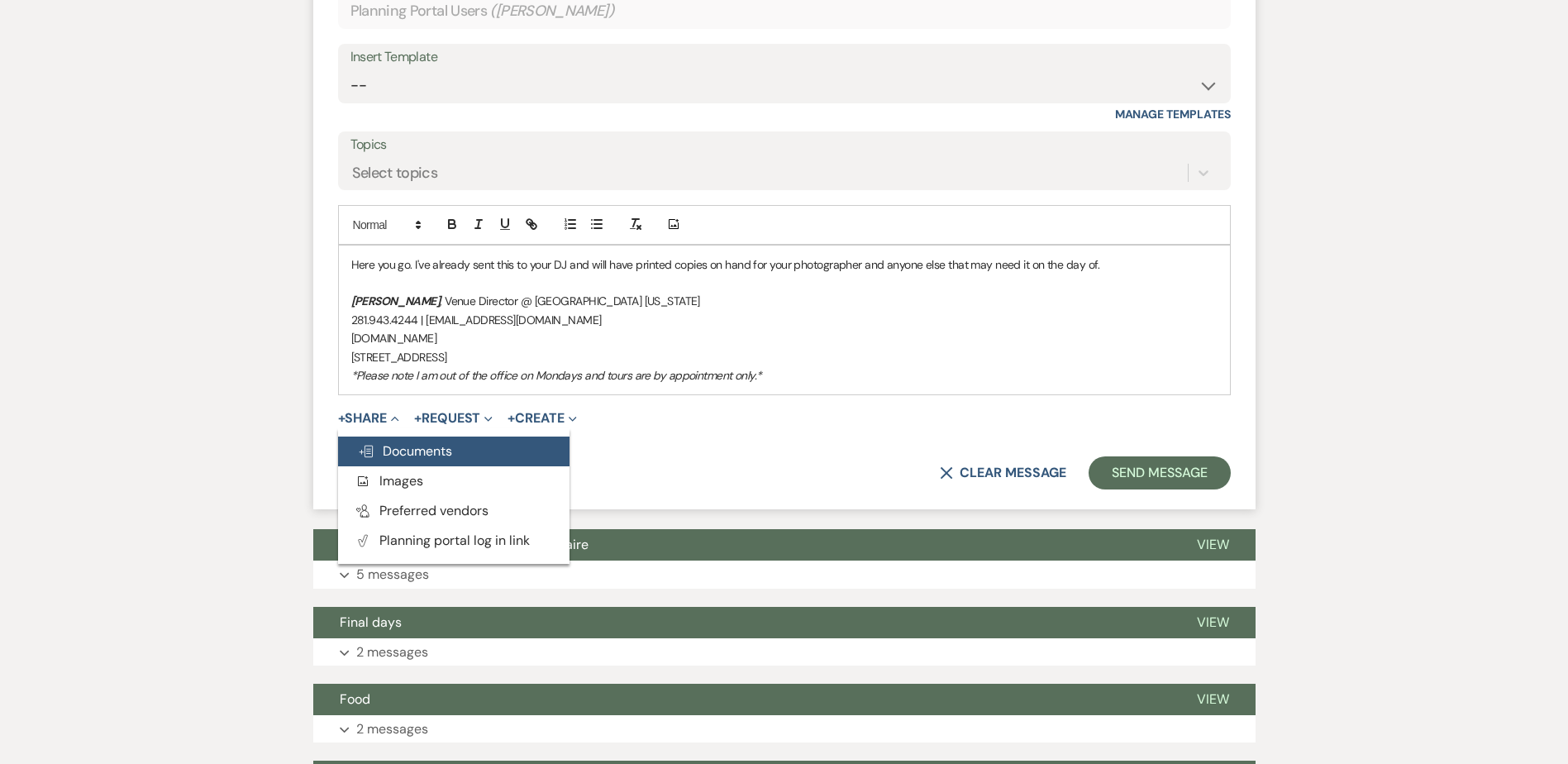
click at [381, 444] on span "Doc Upload Documents" at bounding box center [405, 450] width 95 height 17
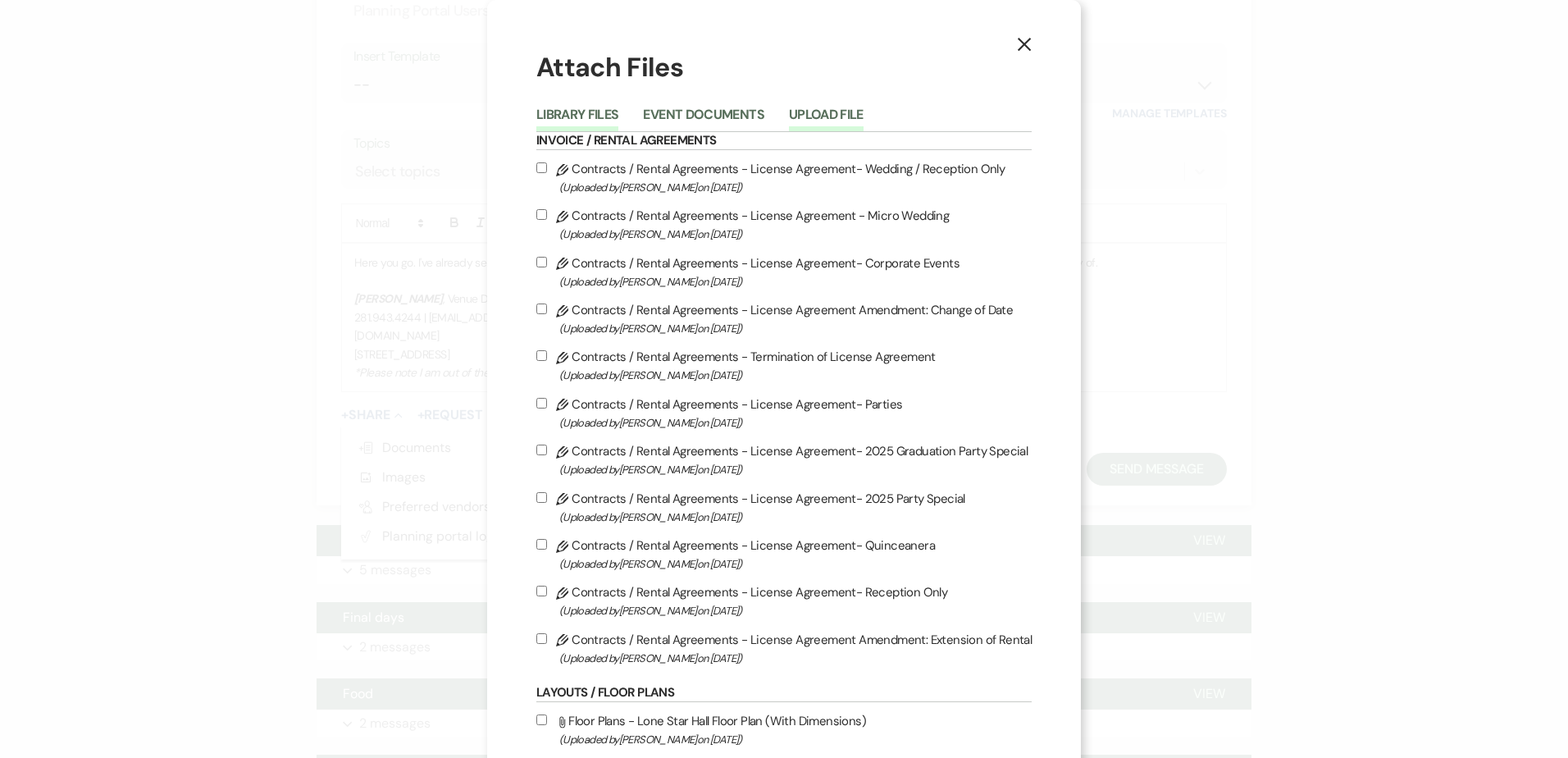
click at [812, 122] on button "Upload File" at bounding box center [826, 120] width 75 height 23
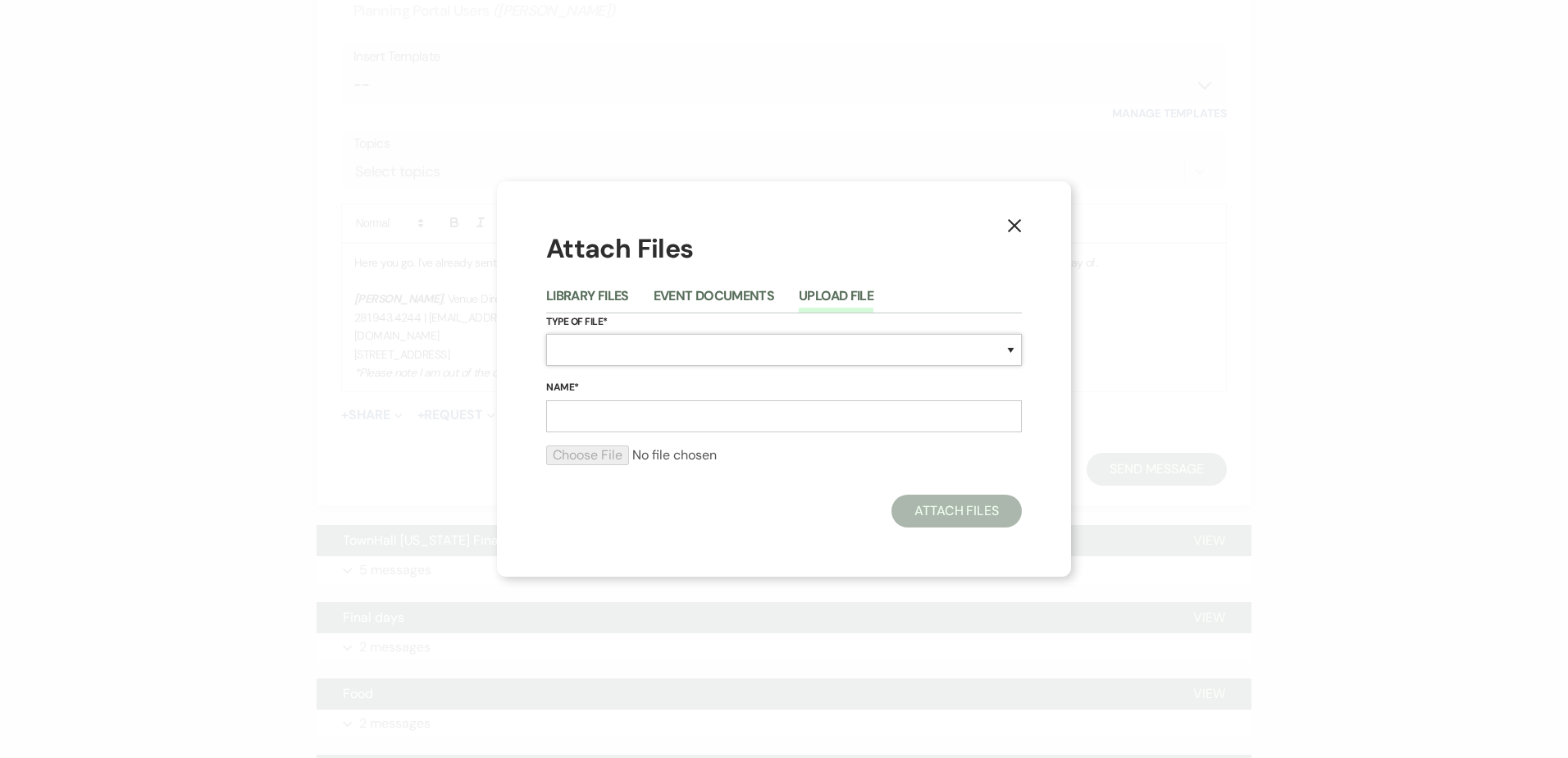
click at [639, 338] on select "Special Event Insurance Vendor Certificate of Insurance Contracts / Rental Agre…" at bounding box center [784, 350] width 476 height 32
select select "27"
click at [546, 334] on select "Special Event Insurance Vendor Certificate of Insurance Contracts / Rental Agre…" at bounding box center [784, 350] width 476 height 32
click at [610, 416] on input "Name*" at bounding box center [784, 416] width 476 height 32
type input "[DATE] Timeline"
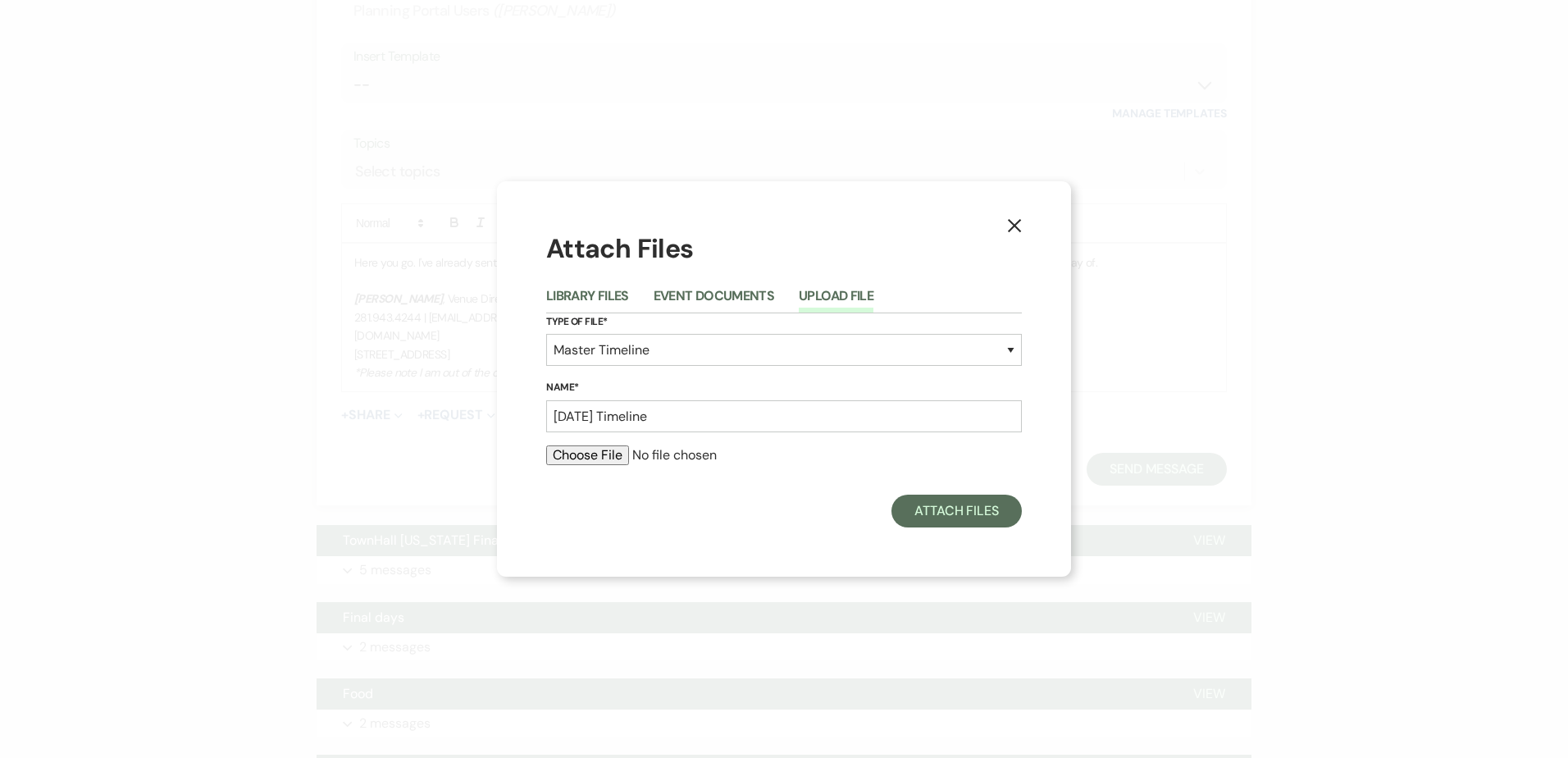
click at [605, 454] on input "file" at bounding box center [784, 455] width 476 height 20
type input "C:\fakepath\Timeline- [DATE].pdf"
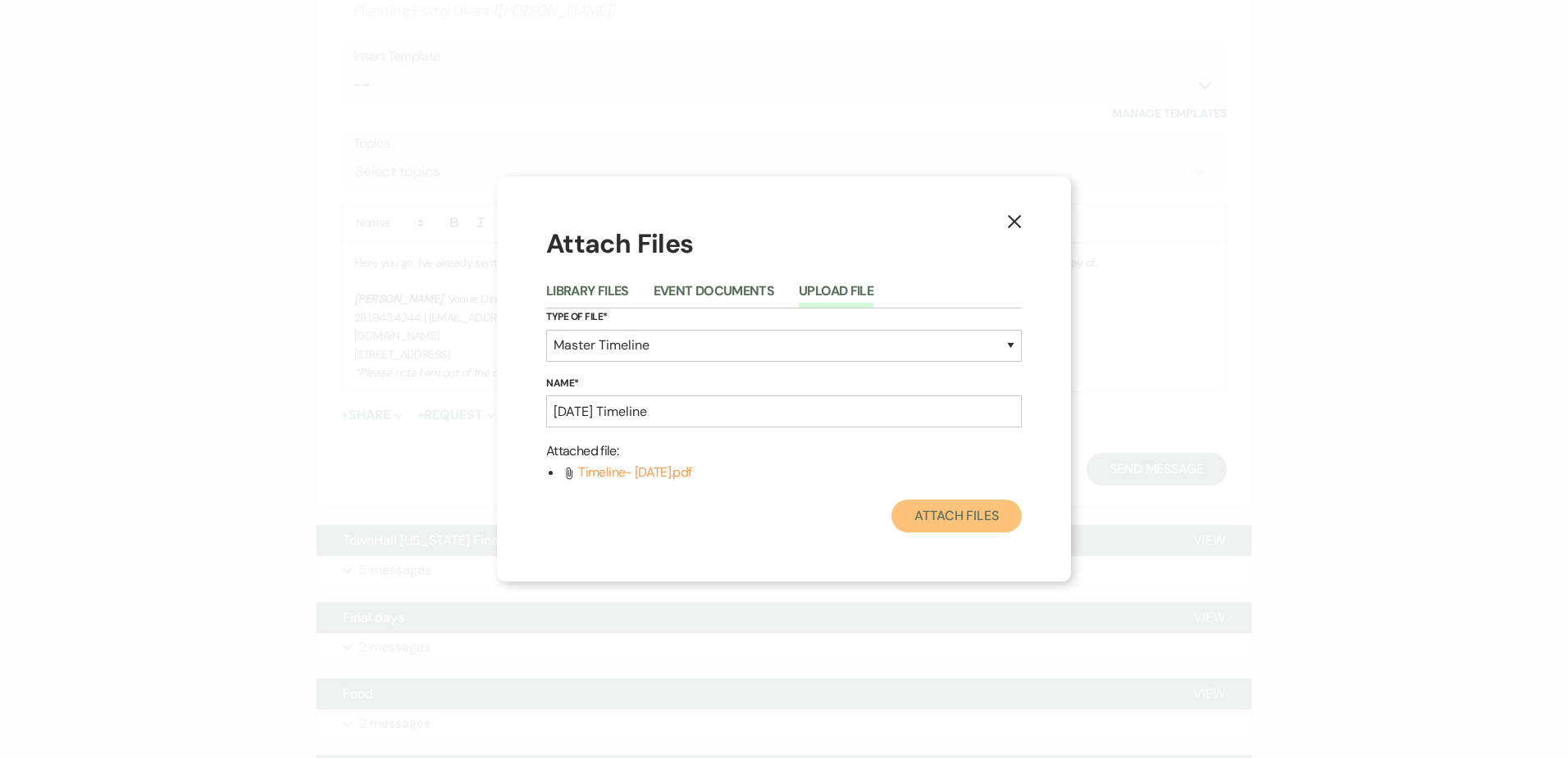
click at [956, 515] on button "Attach Files" at bounding box center [957, 516] width 130 height 33
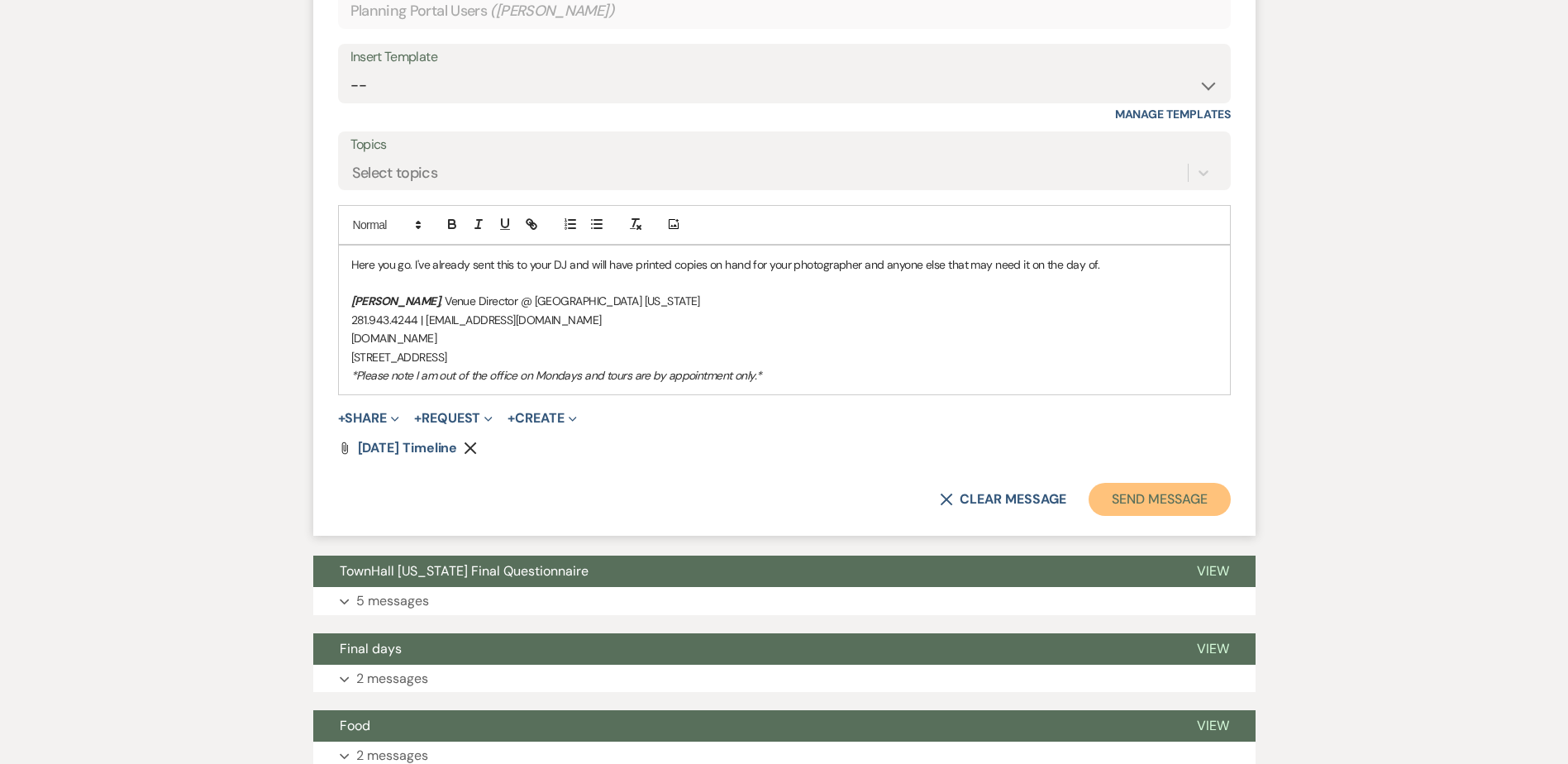
click at [1151, 500] on button "Send Message" at bounding box center [1159, 499] width 141 height 33
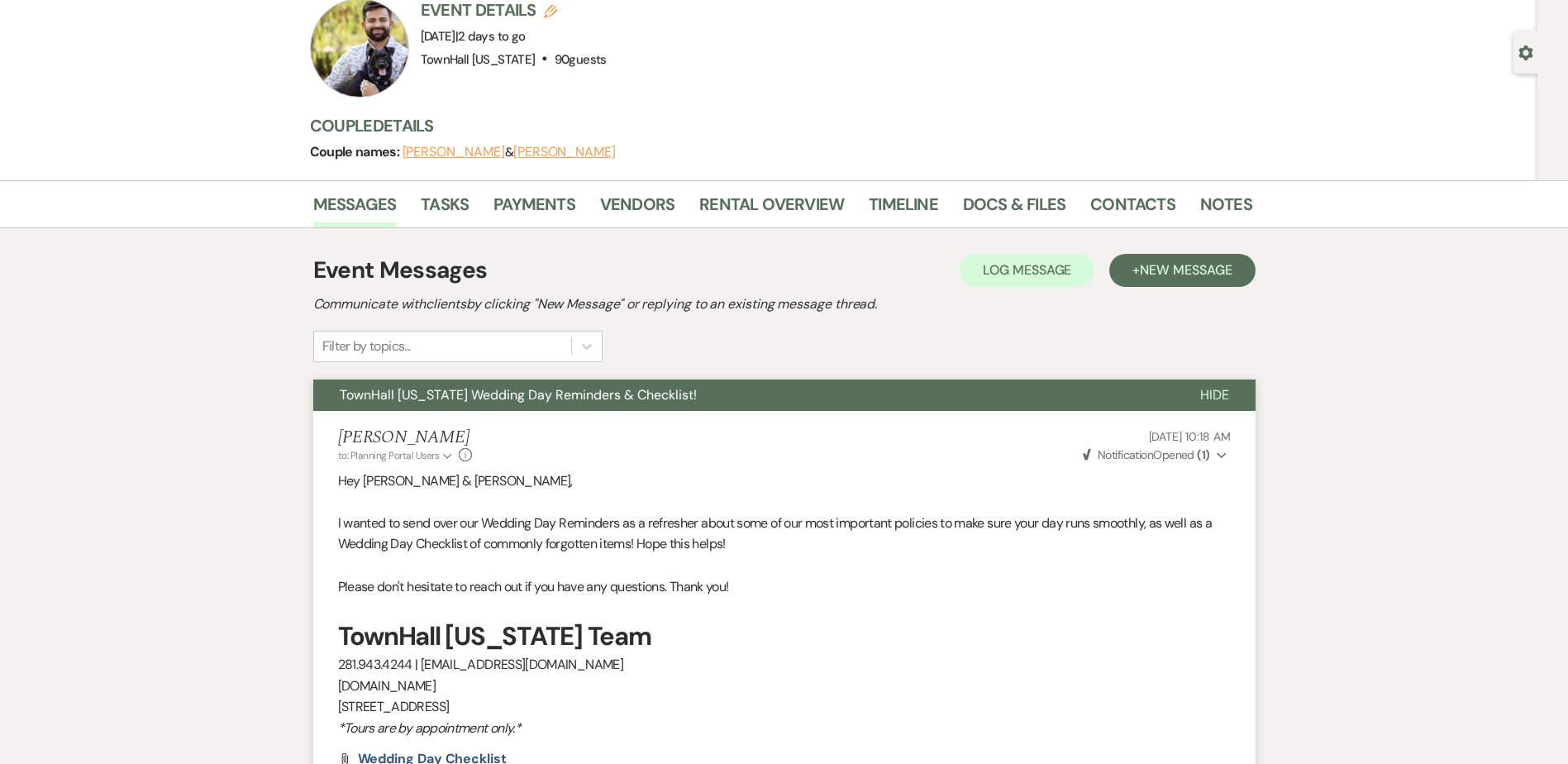
scroll to position [0, 0]
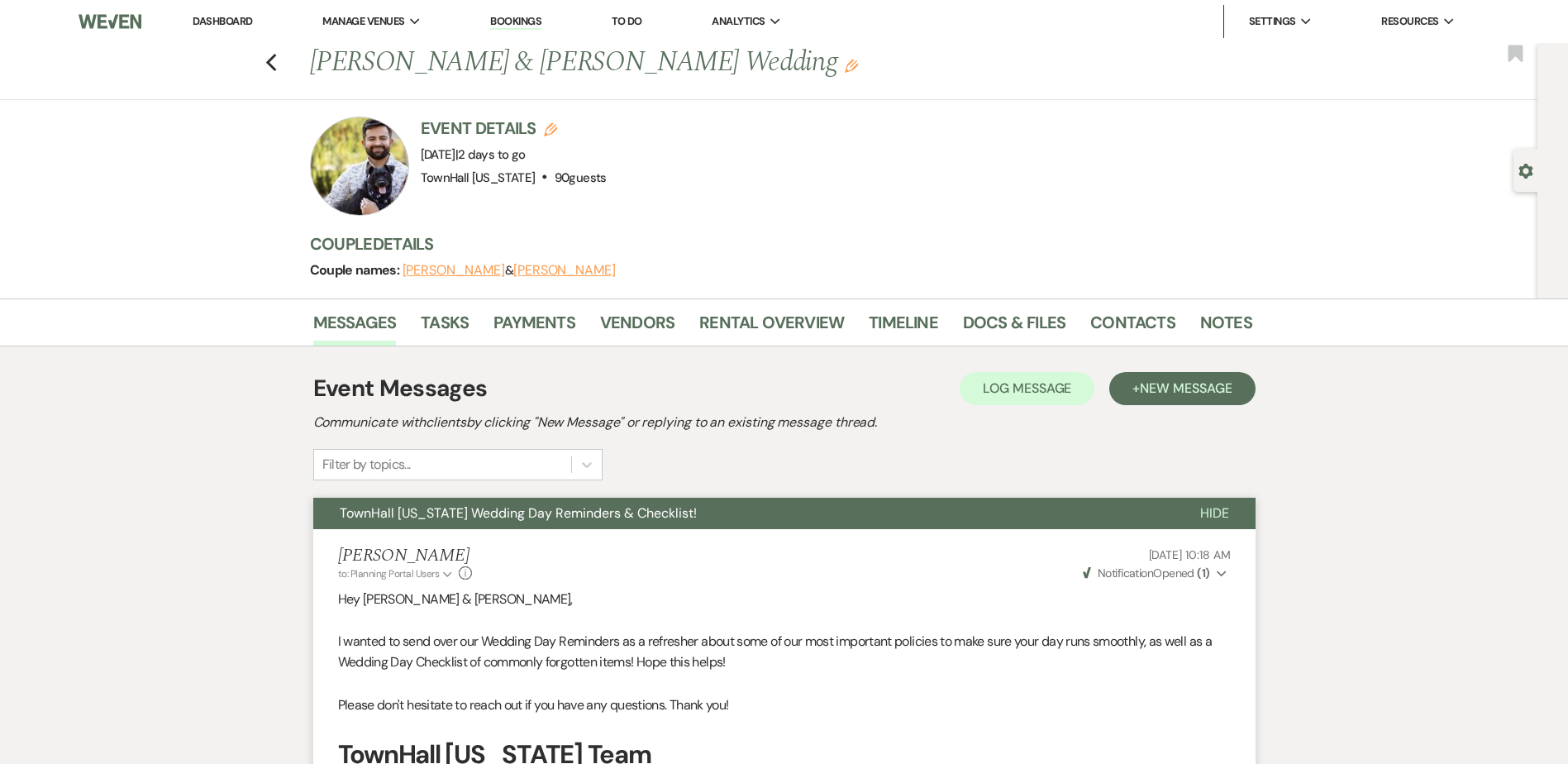
click at [1109, 453] on div "Event Messages Log Log Message + New Message Communicate with clients by clicki…" at bounding box center [784, 426] width 942 height 109
click at [1000, 326] on link "Docs & Files" at bounding box center [1014, 328] width 103 height 36
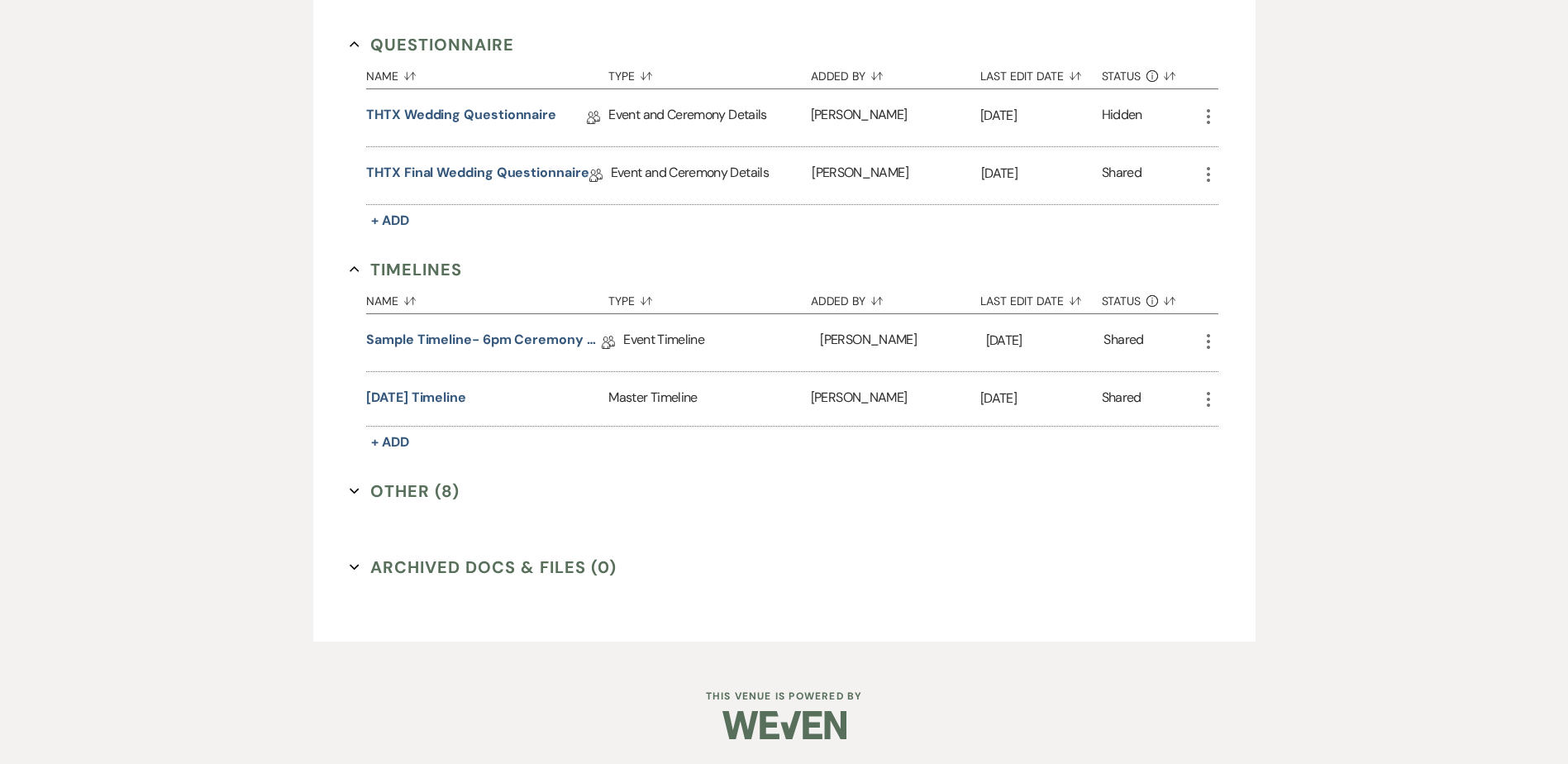
click at [421, 495] on button "Other (8) Expand" at bounding box center [405, 491] width 110 height 25
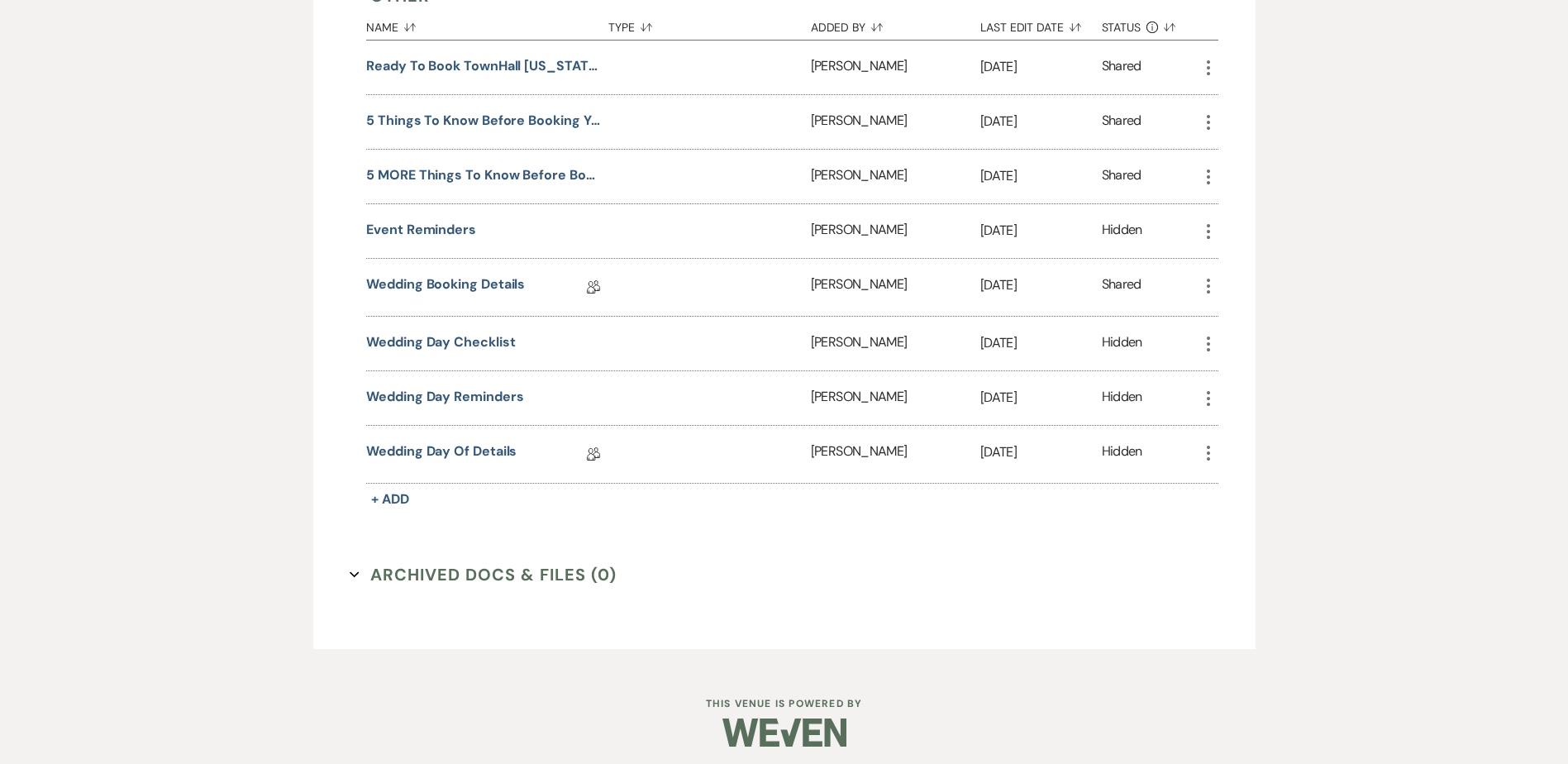
scroll to position [1633, 0]
click at [498, 443] on link "Wedding Day Of Details" at bounding box center [441, 453] width 150 height 26
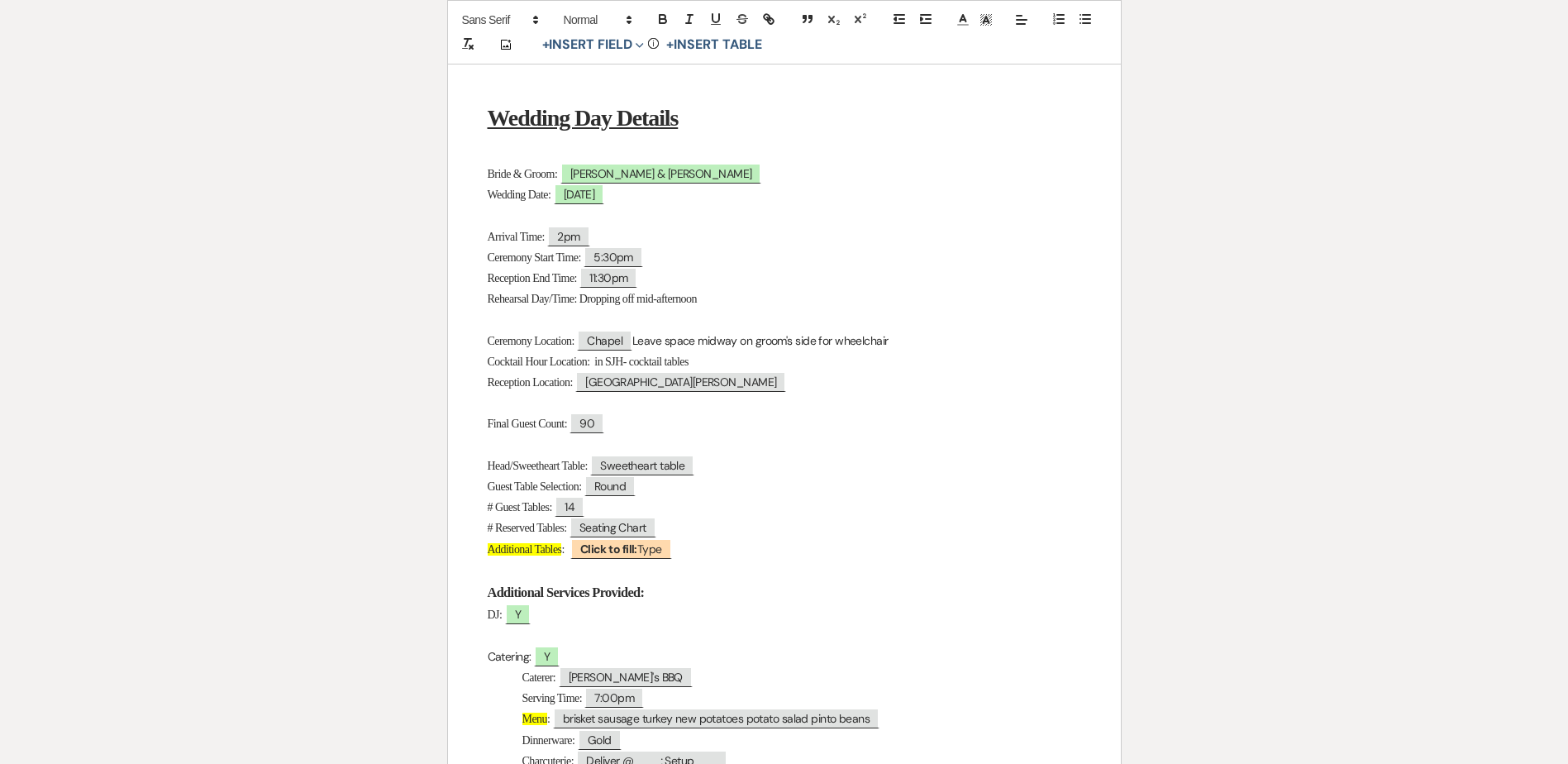
scroll to position [248, 0]
